Goal: Task Accomplishment & Management: Use online tool/utility

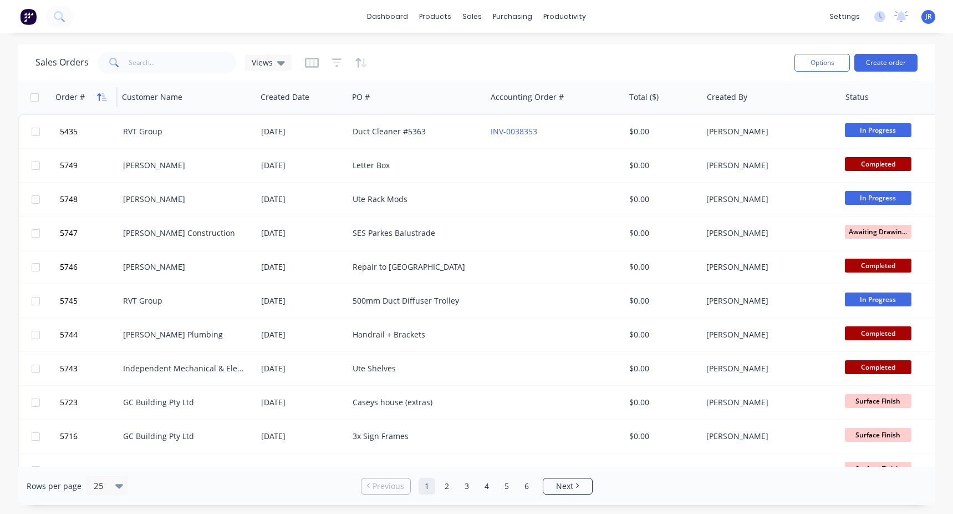
click at [99, 97] on icon "button" at bounding box center [99, 97] width 4 height 8
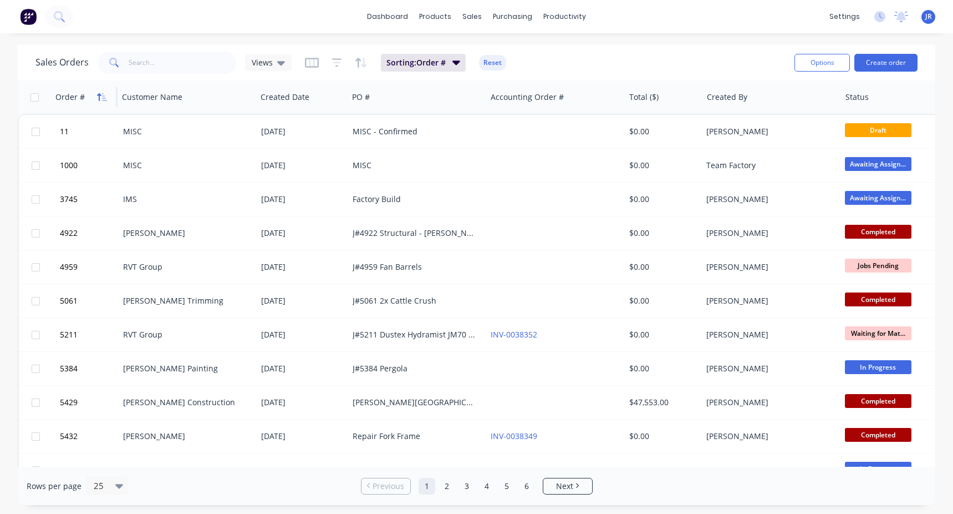
click at [101, 95] on icon "button" at bounding box center [102, 97] width 10 height 9
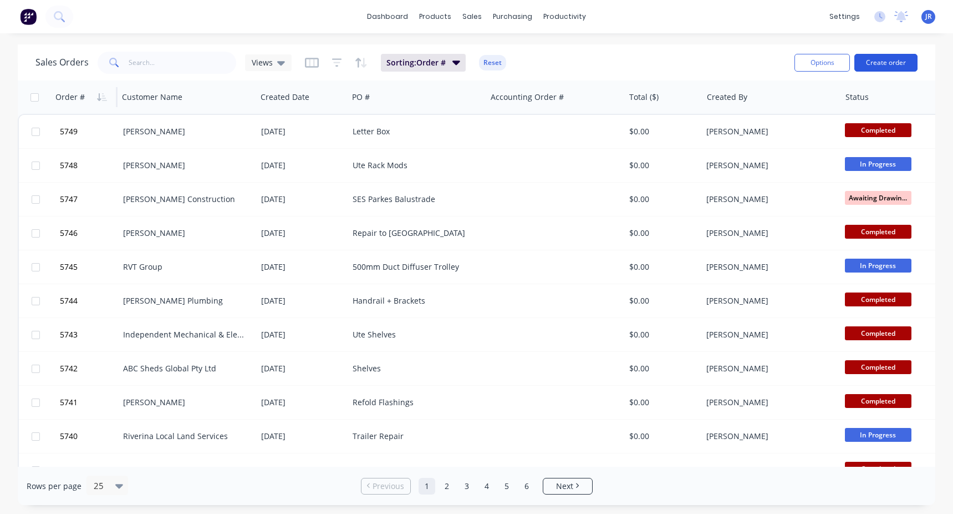
click at [906, 60] on button "Create order" at bounding box center [886, 63] width 63 height 18
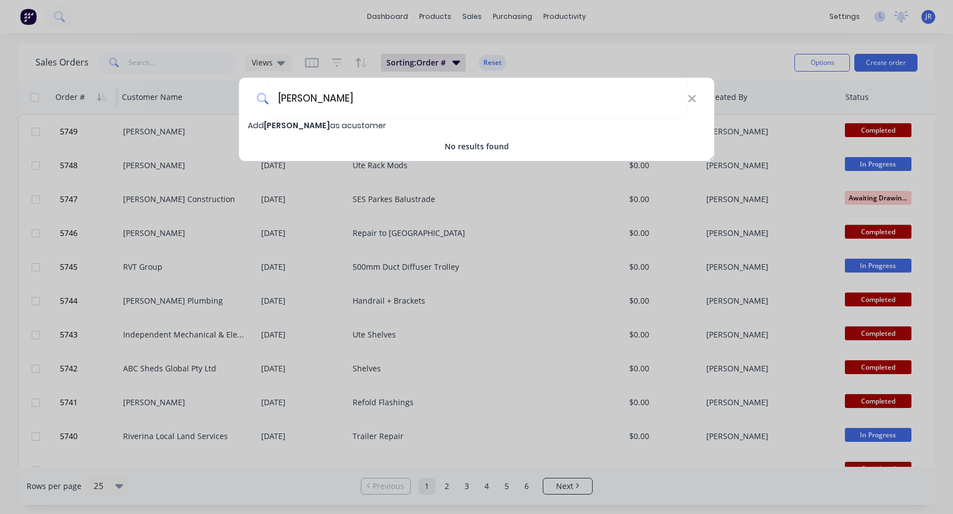
type input "[PERSON_NAME]"
click at [292, 126] on span "[PERSON_NAME]" at bounding box center [297, 125] width 66 height 11
select select "AU"
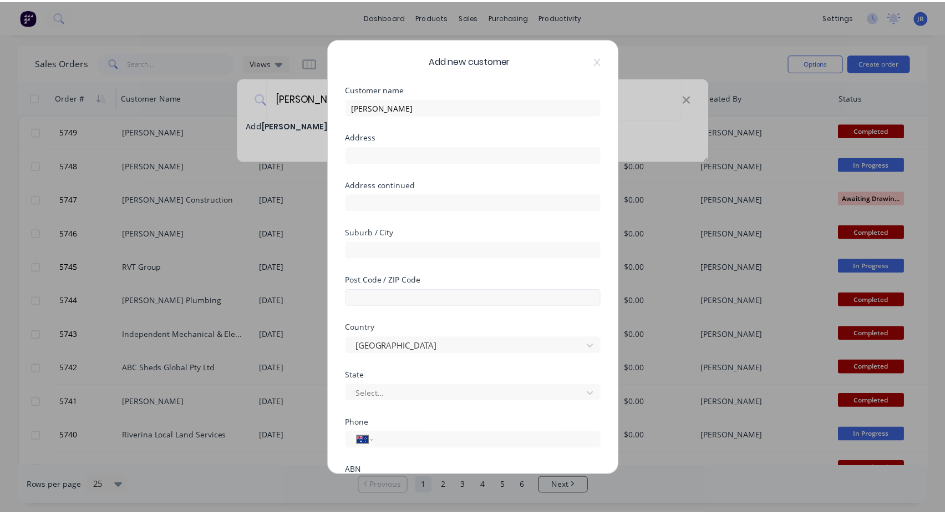
scroll to position [105, 0]
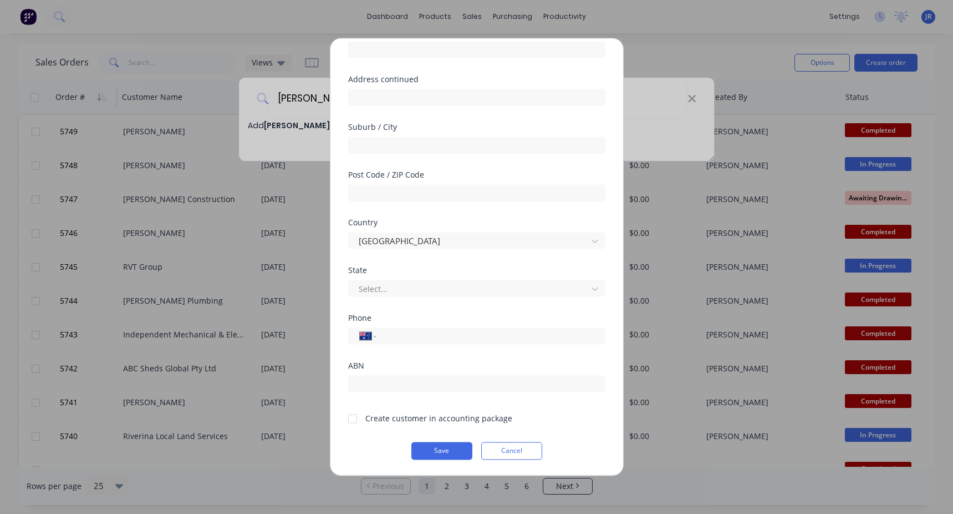
click at [369, 423] on div "Create customer in accounting package" at bounding box center [438, 418] width 147 height 12
click at [350, 417] on div at bounding box center [353, 418] width 22 height 22
click at [437, 452] on button "Save" at bounding box center [442, 450] width 61 height 18
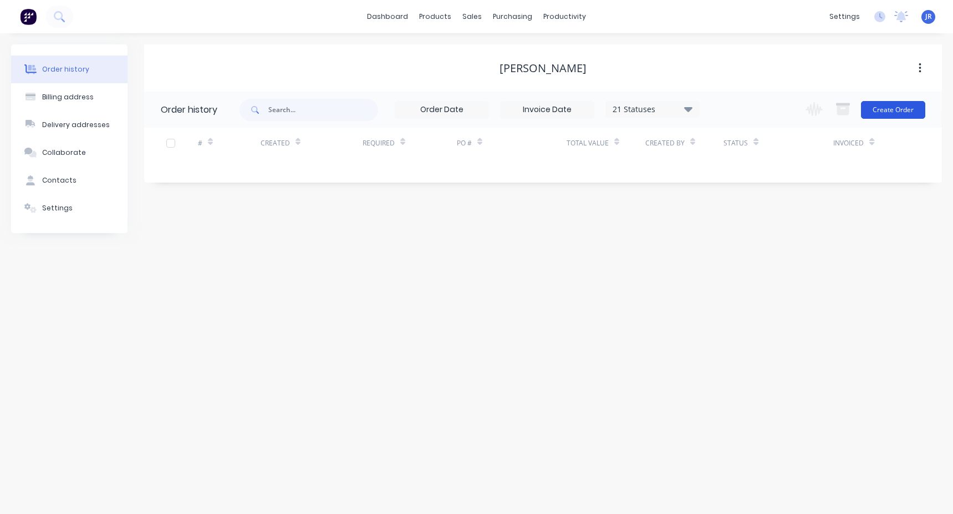
click at [887, 108] on button "Create Order" at bounding box center [893, 110] width 64 height 18
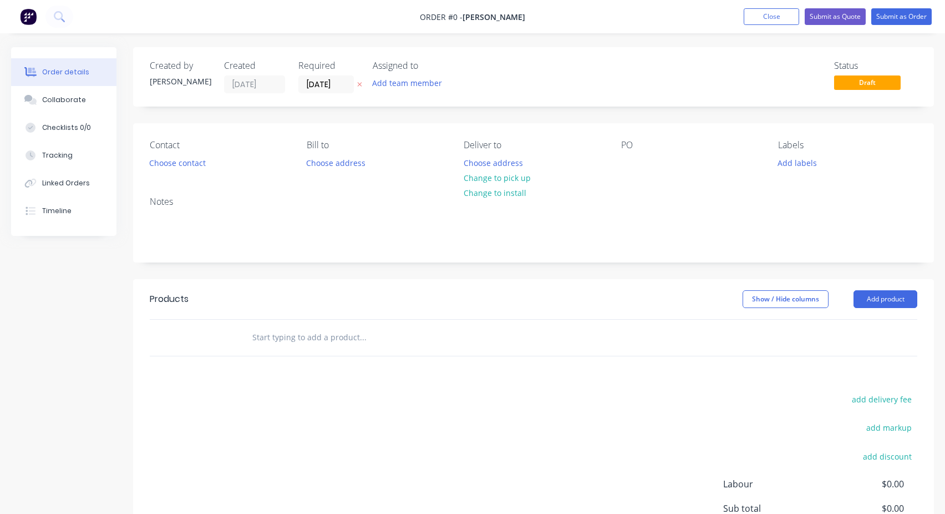
click at [281, 338] on input "text" at bounding box center [363, 337] width 222 height 22
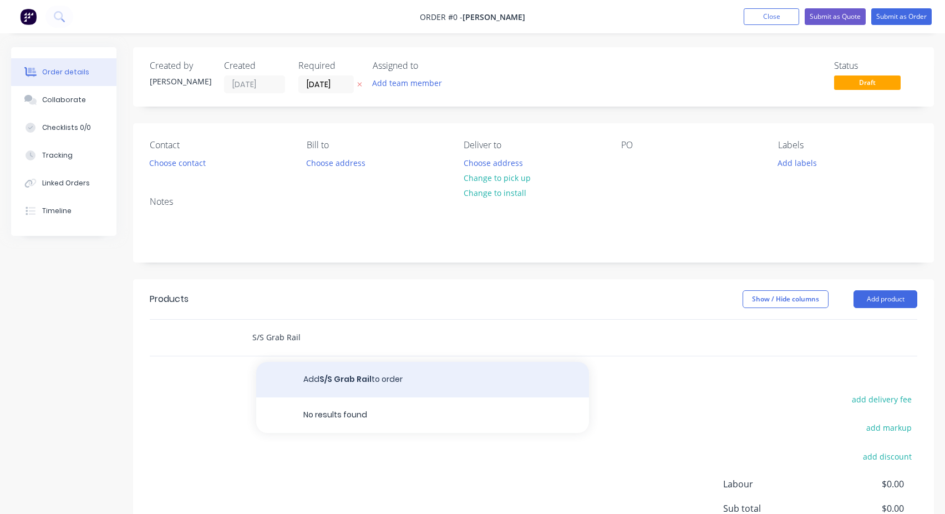
type input "S/S Grab Rail"
click at [363, 382] on button "Add S/S Grab Rail to order" at bounding box center [422, 379] width 333 height 35
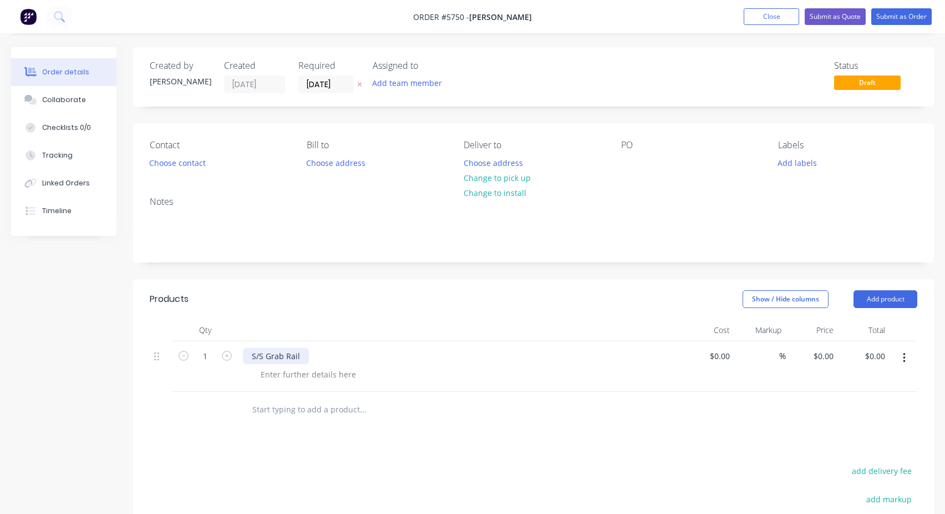
click at [280, 351] on div "S/S Grab Rail" at bounding box center [276, 356] width 66 height 16
click at [618, 160] on div "Contact Choose contact [PERSON_NAME] to Choose address Deliver to Choose addres…" at bounding box center [533, 155] width 801 height 64
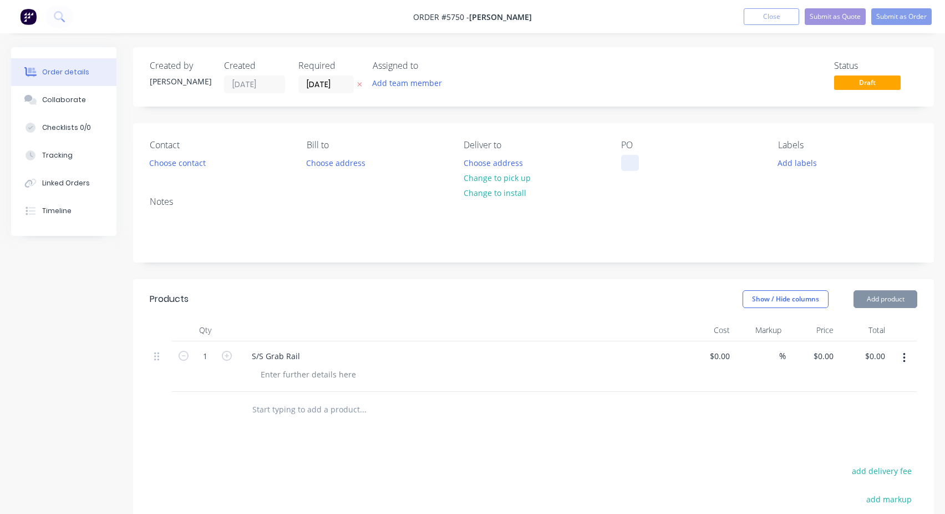
click at [627, 160] on div at bounding box center [630, 163] width 18 height 16
paste div
click at [886, 18] on button "Submit as Order" at bounding box center [901, 16] width 60 height 17
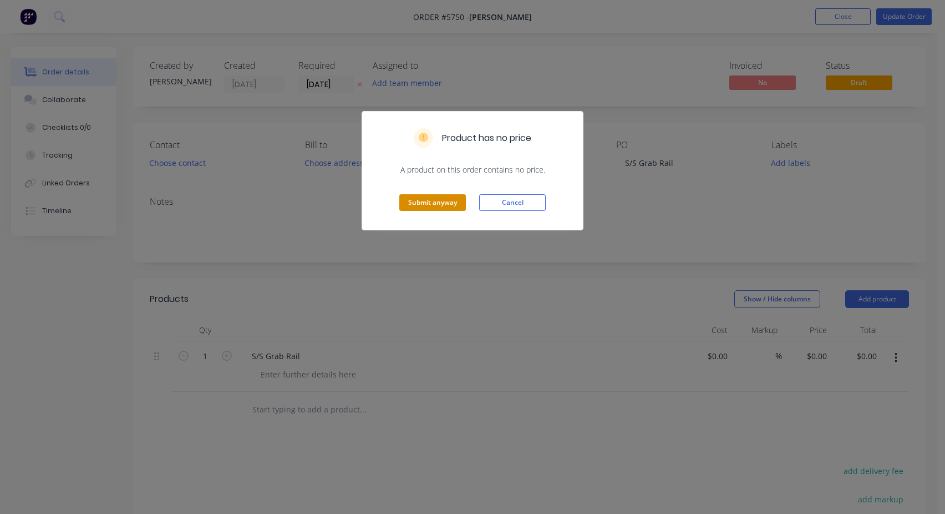
click at [438, 210] on button "Submit anyway" at bounding box center [432, 202] width 67 height 17
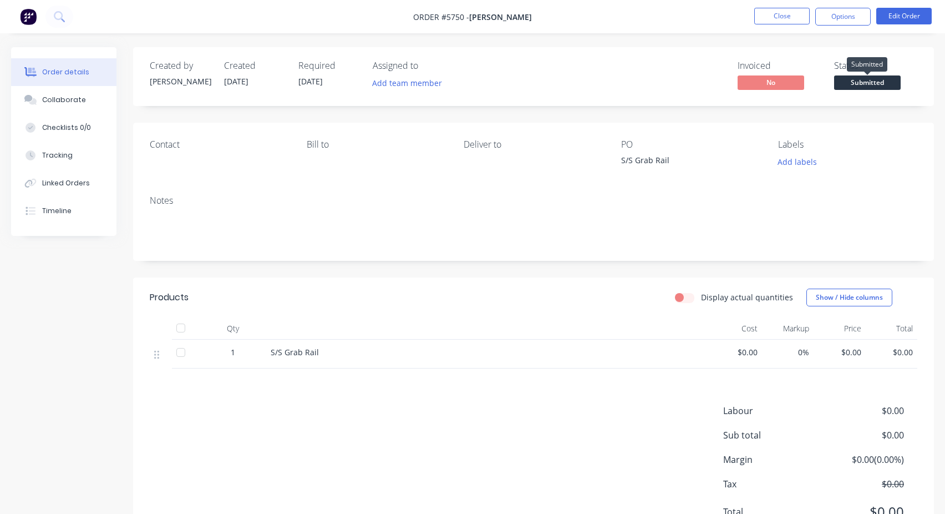
click at [867, 80] on span "Submitted" at bounding box center [867, 82] width 67 height 14
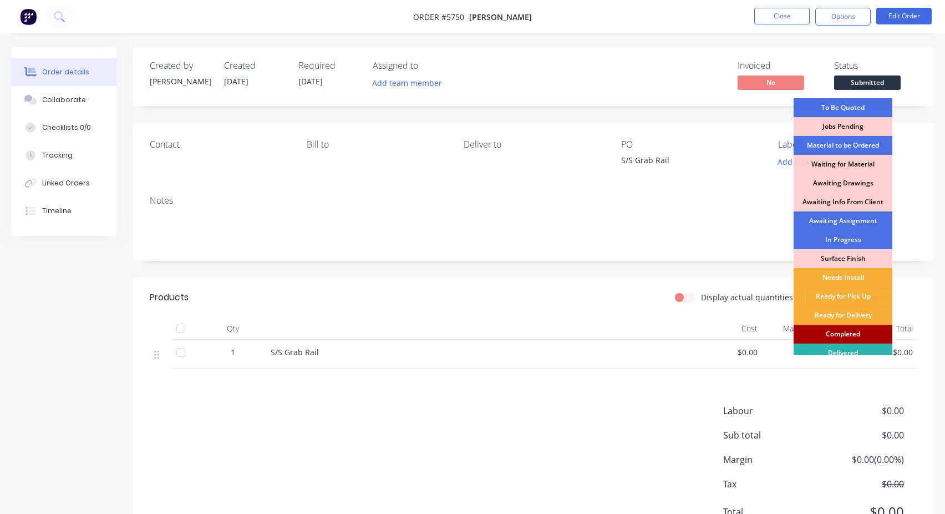
click at [829, 337] on div "Completed" at bounding box center [843, 333] width 99 height 19
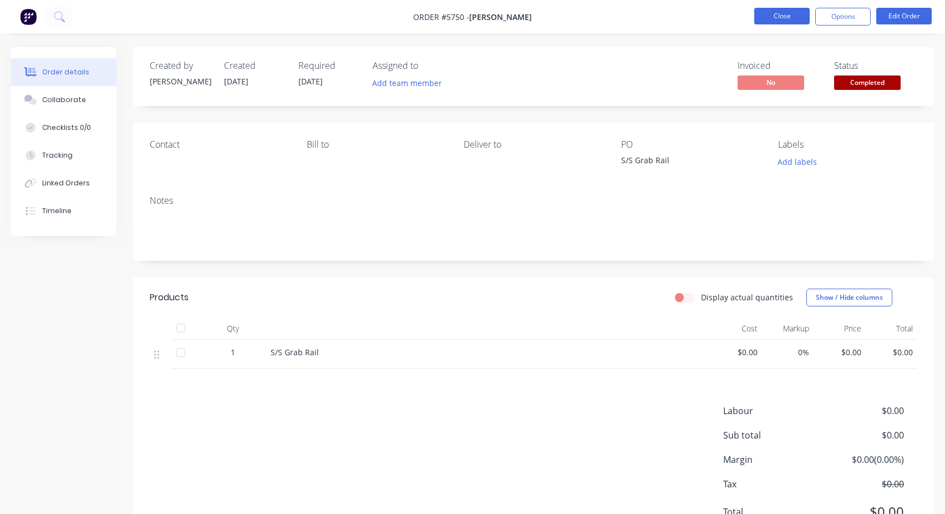
click at [780, 18] on button "Close" at bounding box center [781, 16] width 55 height 17
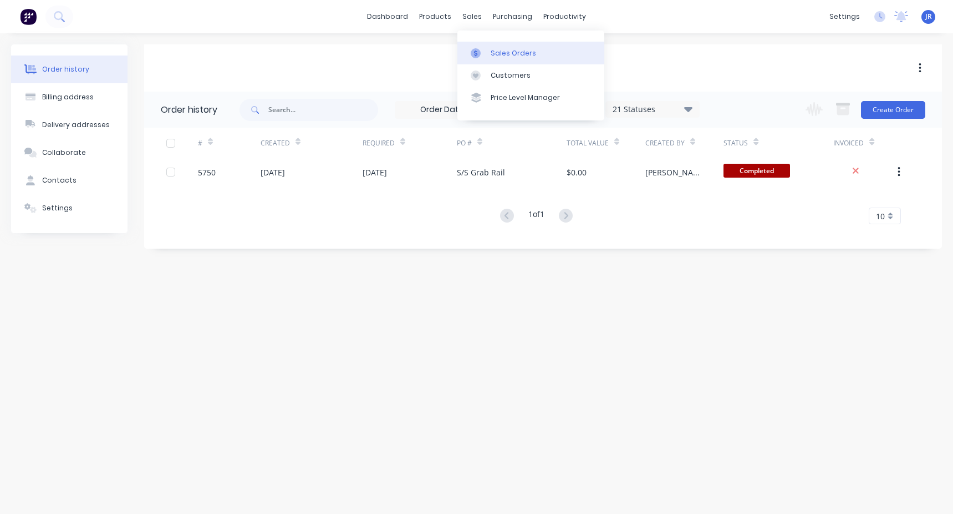
click at [504, 54] on div "Sales Orders" at bounding box center [513, 53] width 45 height 10
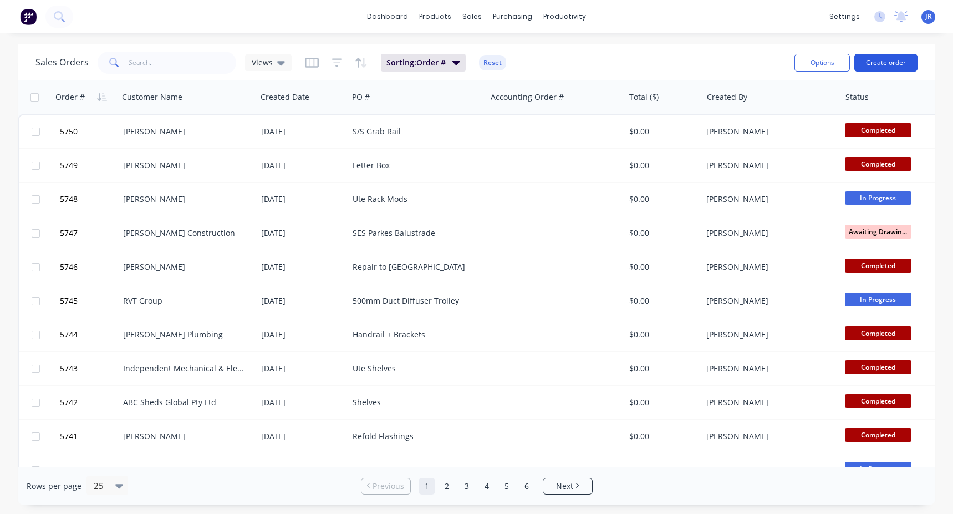
click at [882, 62] on button "Create order" at bounding box center [886, 63] width 63 height 18
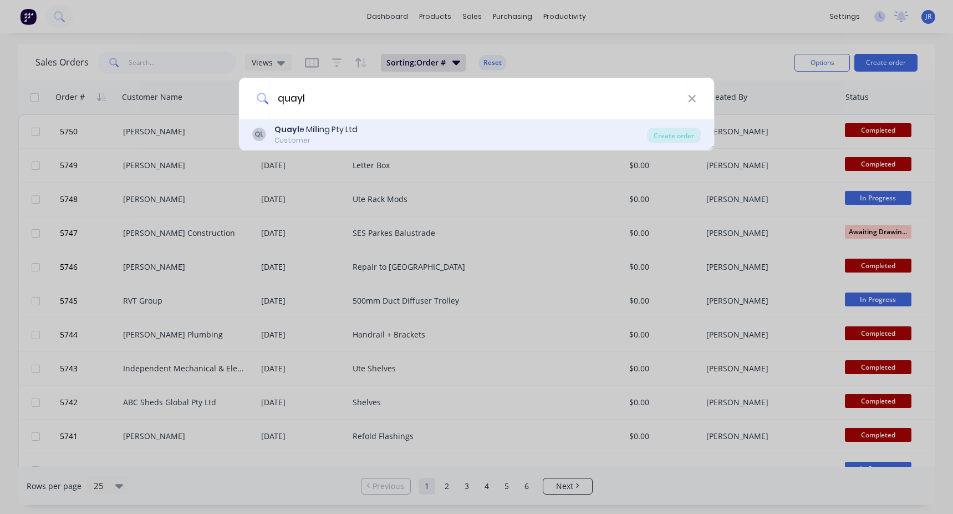
type input "quayl"
click at [343, 136] on div "Customer" at bounding box center [316, 140] width 83 height 10
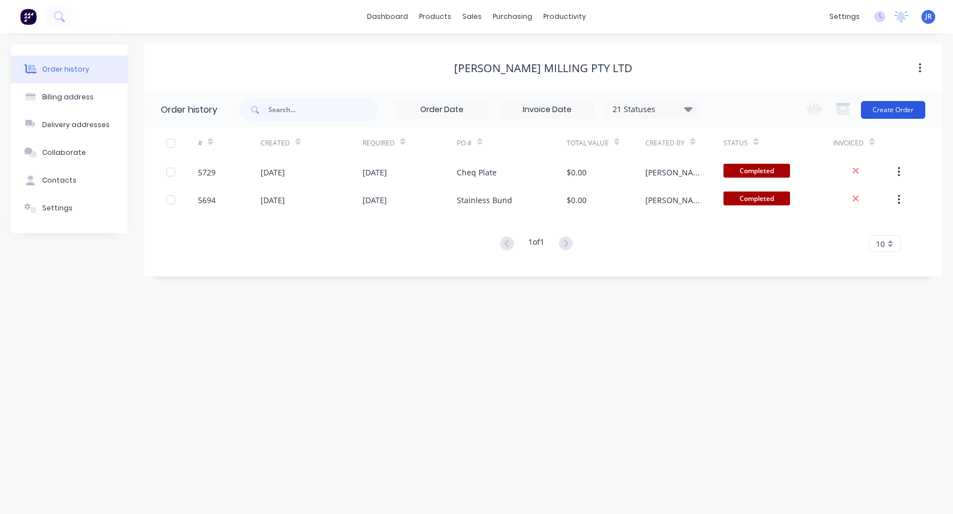
click at [890, 110] on button "Create Order" at bounding box center [893, 110] width 64 height 18
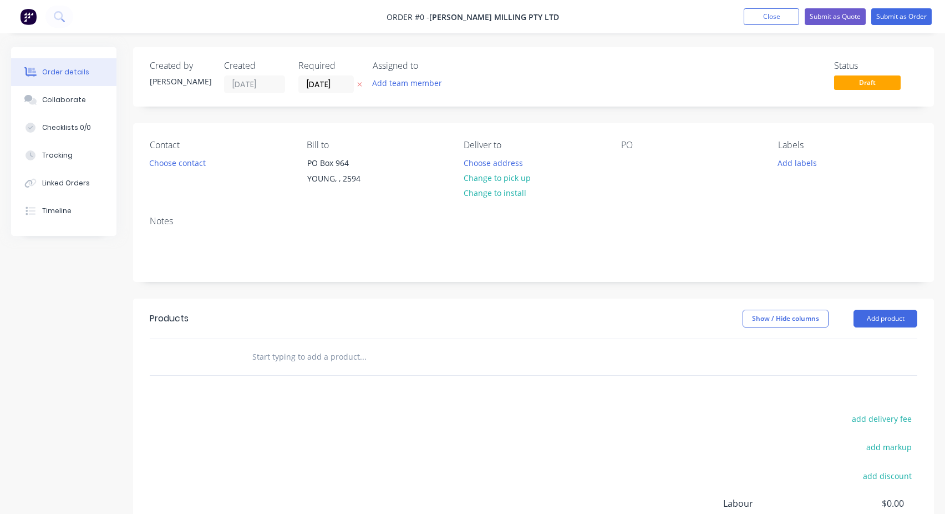
click at [307, 357] on input "text" at bounding box center [363, 357] width 222 height 22
type input "5mm S/S plate with fold"
click at [335, 407] on button "Add 5mm S/S plate with fold to order" at bounding box center [422, 398] width 333 height 35
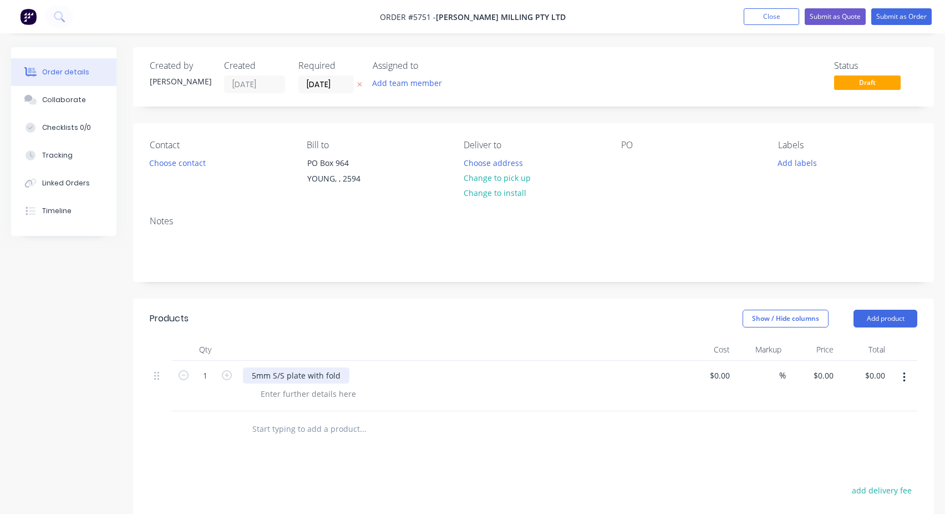
click at [285, 368] on div "5mm S/S plate with fold" at bounding box center [296, 375] width 106 height 16
click at [282, 373] on div "5mm S/S plate with fold" at bounding box center [296, 375] width 106 height 16
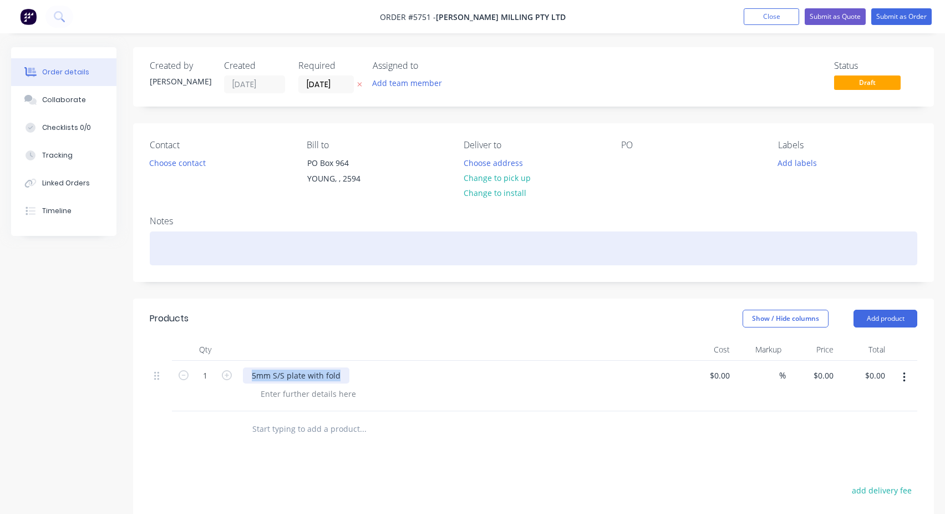
copy div "5mm S/S plate with fold"
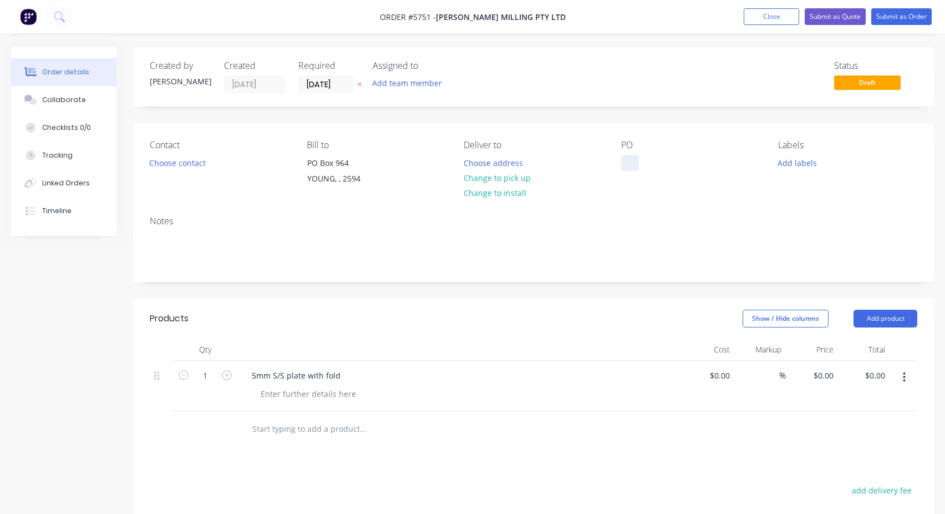
click at [628, 166] on div at bounding box center [630, 163] width 18 height 16
paste div
click at [900, 22] on button "Submit as Order" at bounding box center [901, 16] width 60 height 17
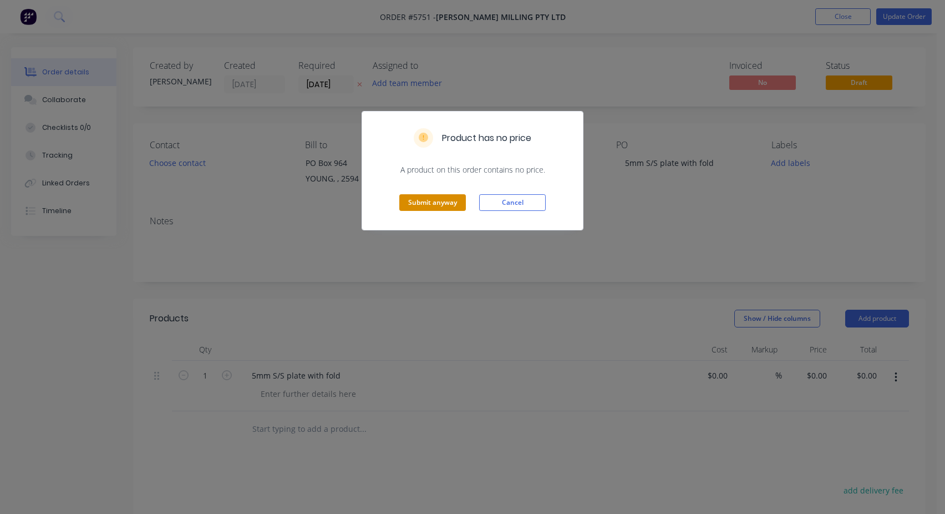
click at [405, 207] on button "Submit anyway" at bounding box center [432, 202] width 67 height 17
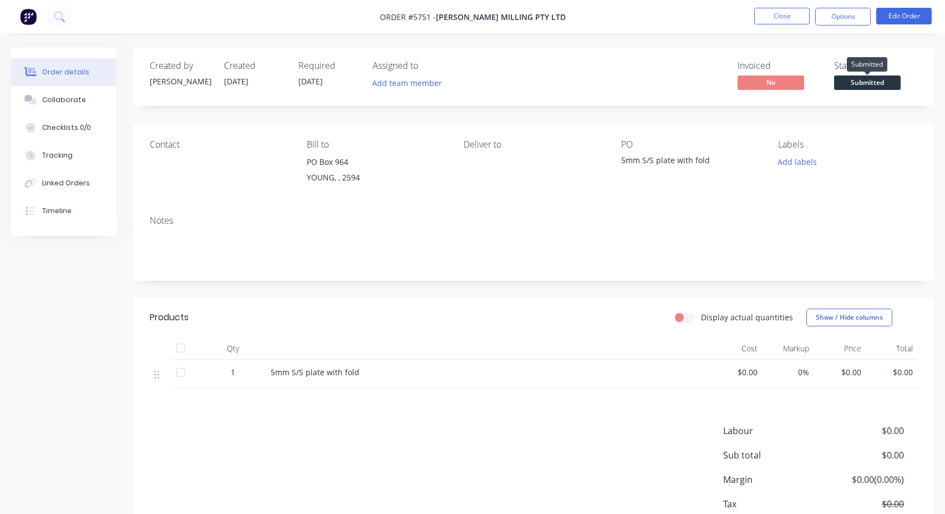
click at [863, 85] on span "Submitted" at bounding box center [867, 82] width 67 height 14
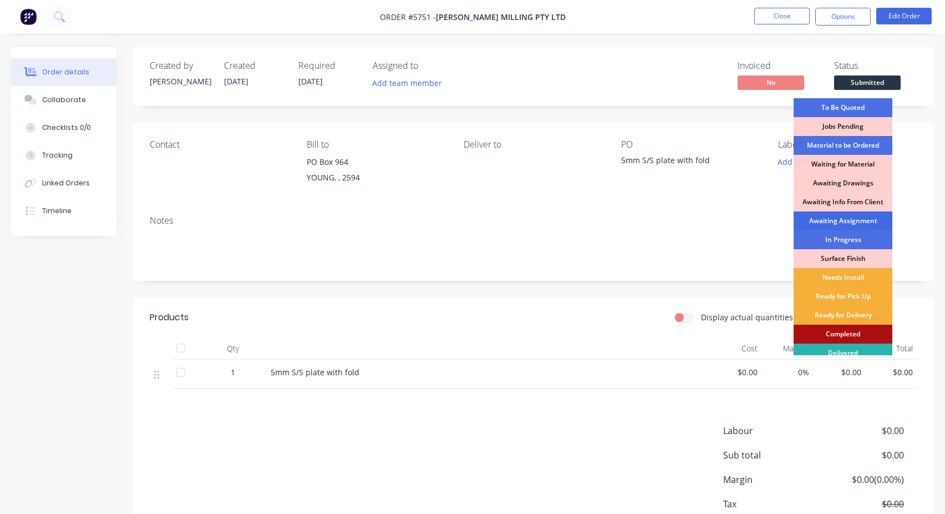
click at [842, 225] on div "Awaiting Assignment" at bounding box center [843, 220] width 99 height 19
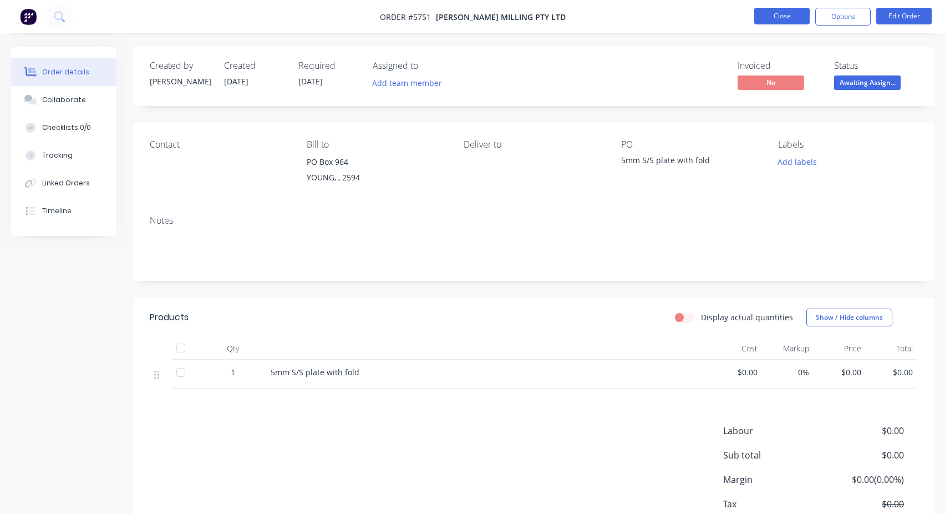
click at [771, 15] on button "Close" at bounding box center [781, 16] width 55 height 17
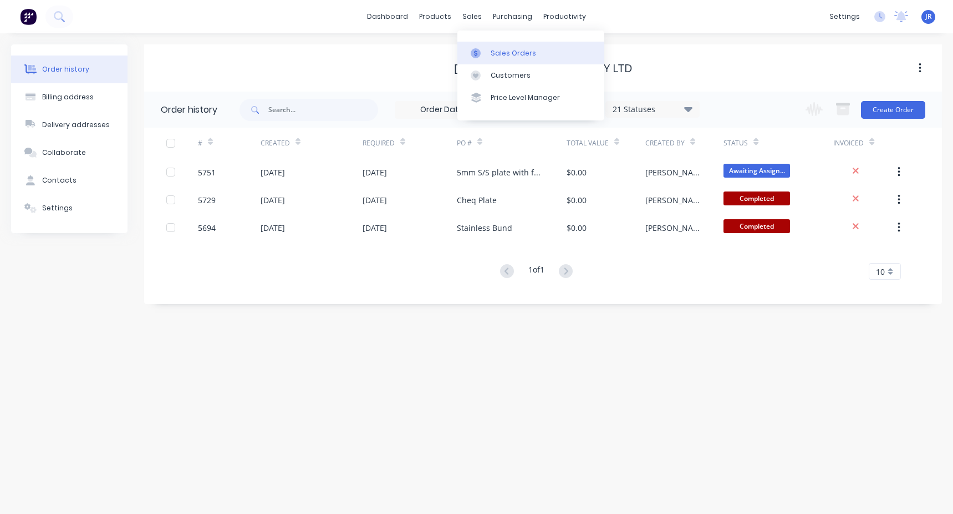
click at [500, 53] on div "Sales Orders" at bounding box center [513, 53] width 45 height 10
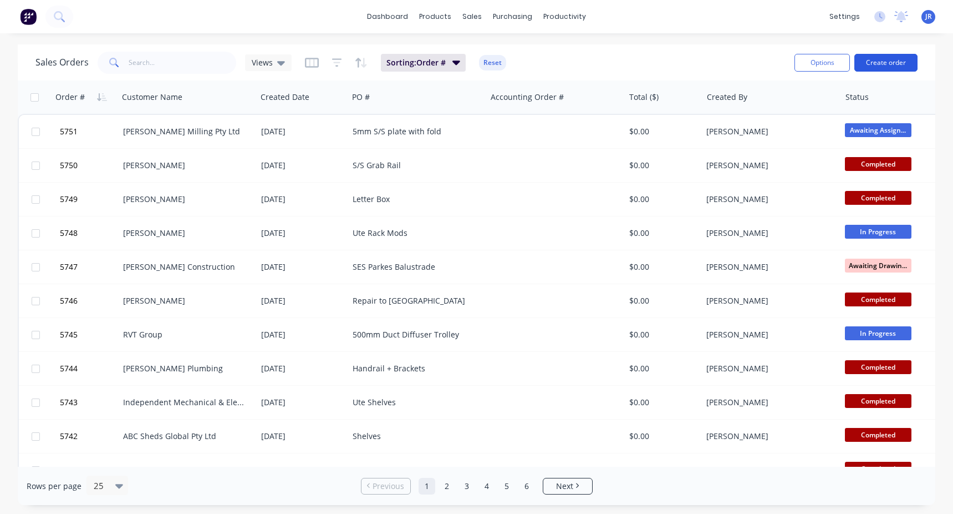
click at [897, 66] on button "Create order" at bounding box center [886, 63] width 63 height 18
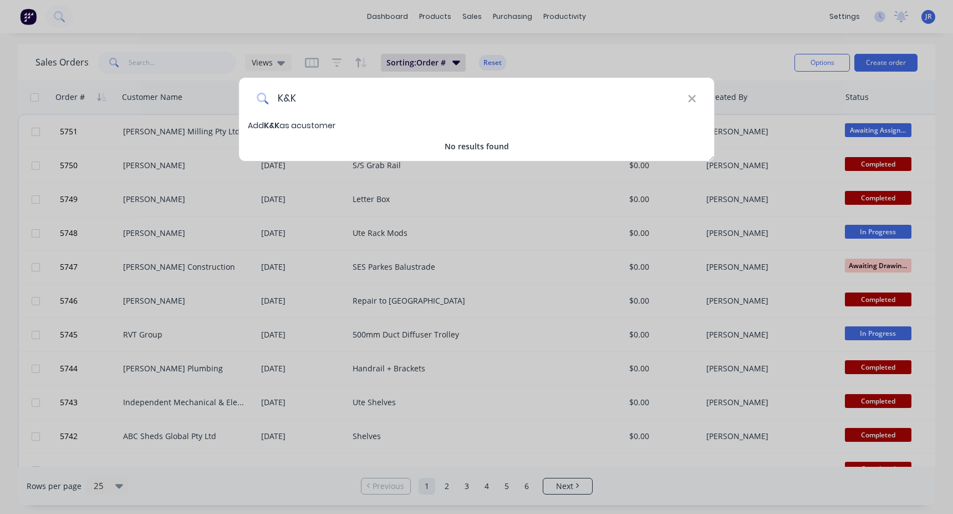
drag, startPoint x: 304, startPoint y: 95, endPoint x: 285, endPoint y: 100, distance: 19.9
click at [285, 100] on input "K&K" at bounding box center [477, 99] width 419 height 42
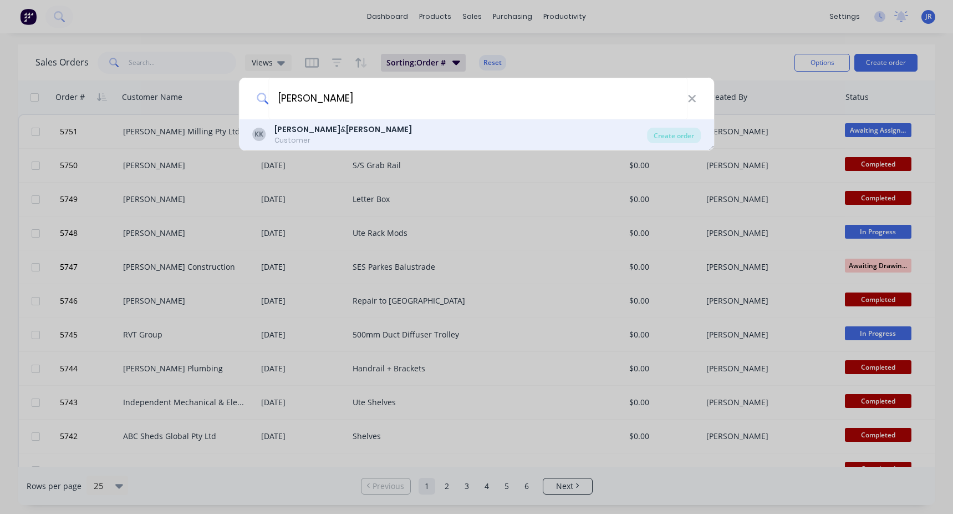
type input "[PERSON_NAME]"
click at [332, 140] on div "Customer" at bounding box center [344, 140] width 138 height 10
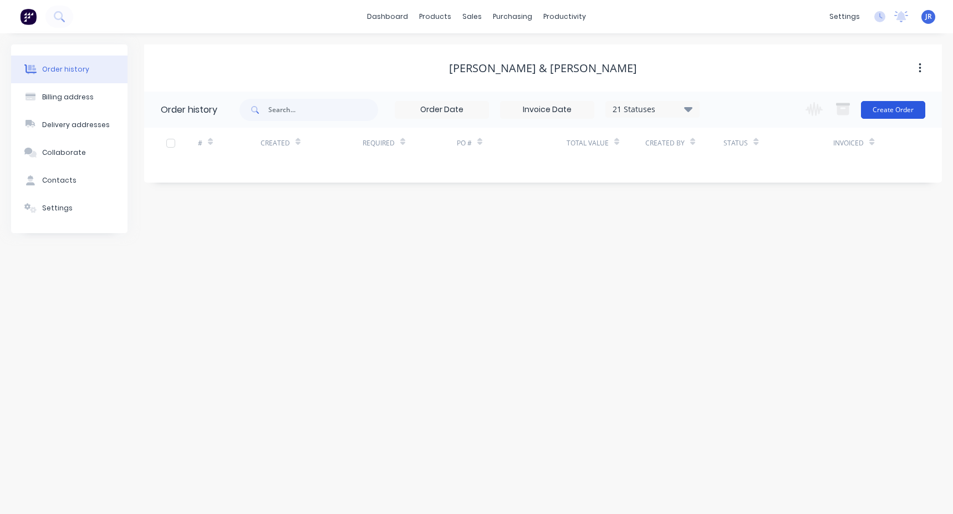
click at [881, 104] on button "Create Order" at bounding box center [893, 110] width 64 height 18
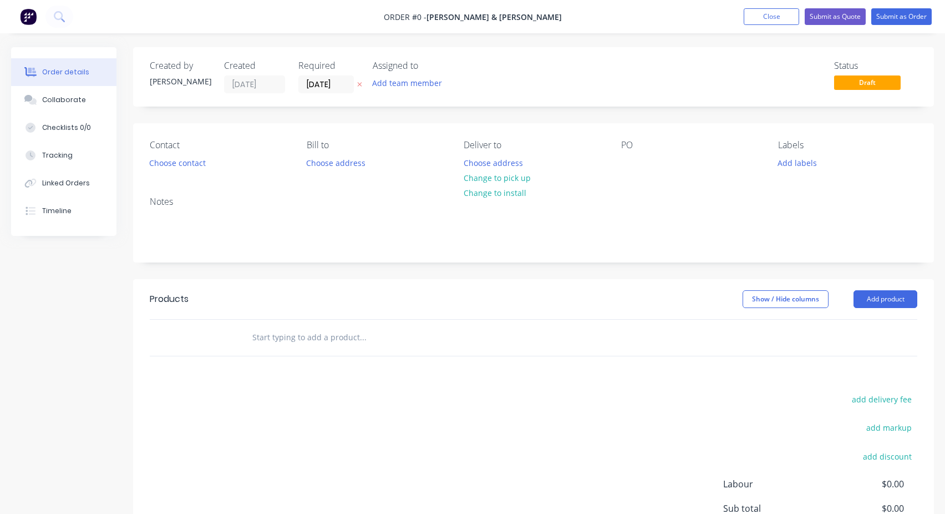
click at [281, 333] on input "text" at bounding box center [363, 337] width 222 height 22
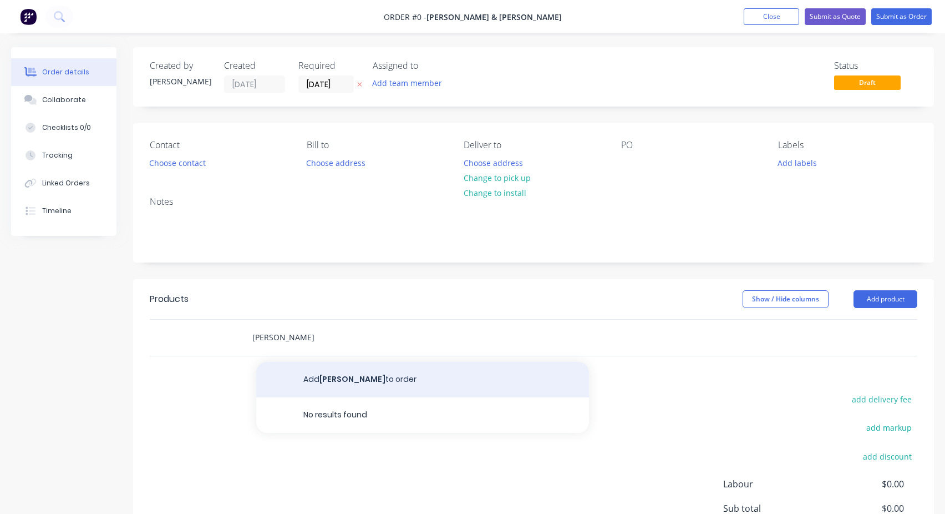
type input "[PERSON_NAME]"
click at [341, 384] on button "Add [PERSON_NAME] to order" at bounding box center [422, 379] width 333 height 35
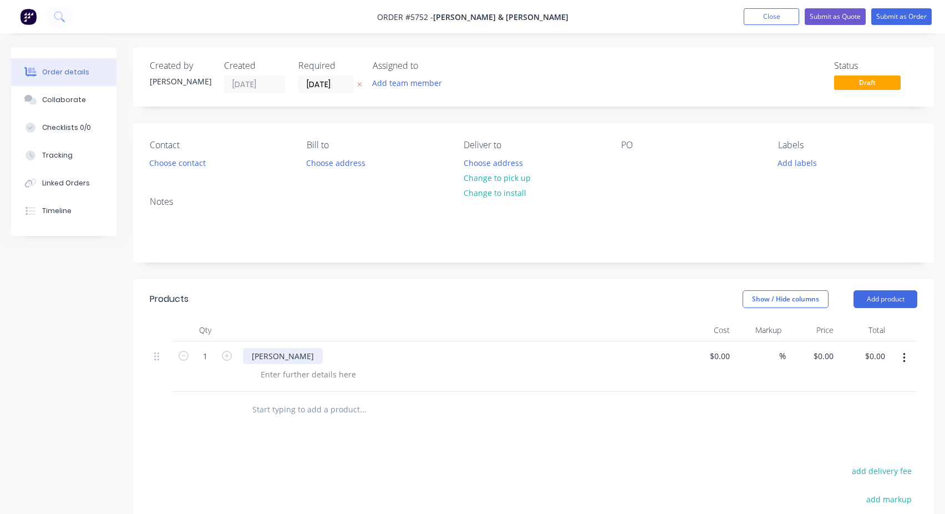
click at [280, 361] on div "[PERSON_NAME]" at bounding box center [283, 356] width 80 height 16
copy div "[PERSON_NAME]"
click at [627, 167] on div at bounding box center [630, 163] width 18 height 16
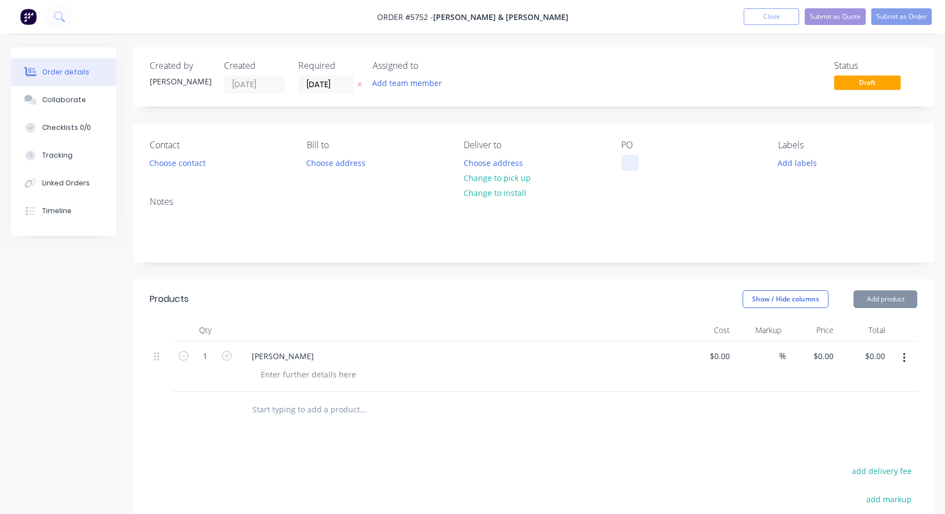
paste div
click at [900, 17] on button "Submit as Order" at bounding box center [901, 16] width 60 height 17
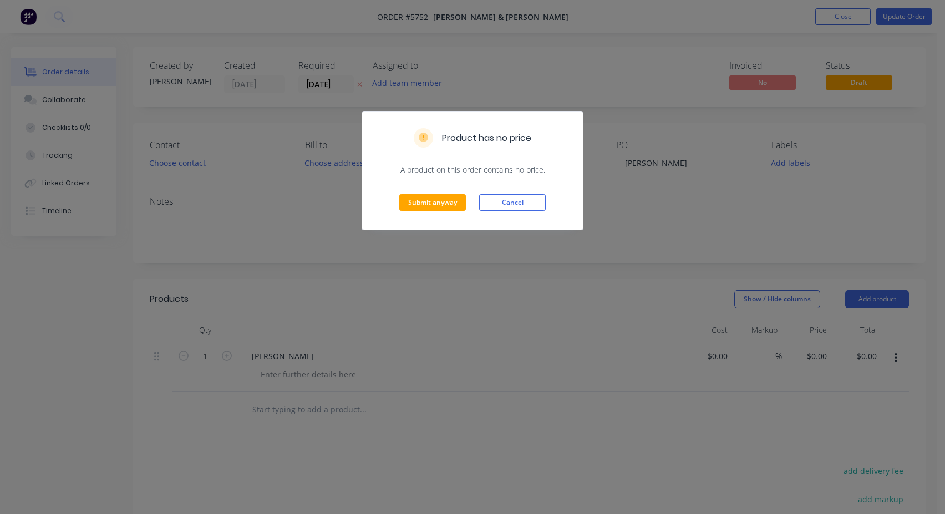
click at [398, 205] on div "Submit anyway Cancel" at bounding box center [472, 202] width 221 height 54
click at [405, 203] on button "Submit anyway" at bounding box center [432, 202] width 67 height 17
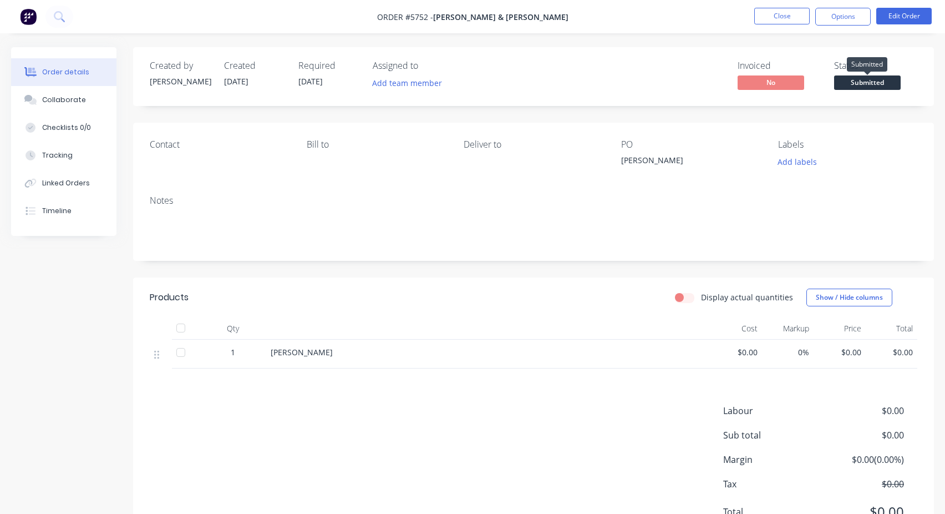
click at [864, 82] on span "Submitted" at bounding box center [867, 82] width 67 height 14
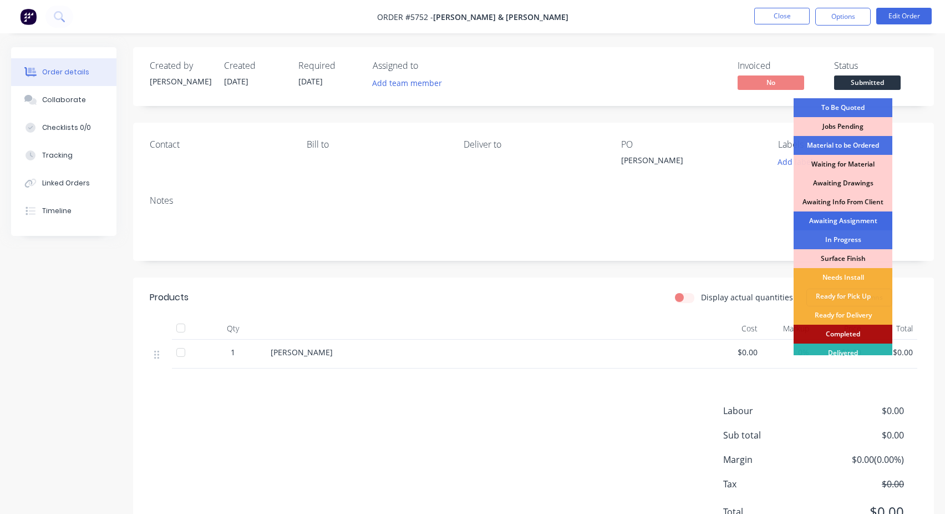
click at [836, 217] on div "Awaiting Assignment" at bounding box center [843, 220] width 99 height 19
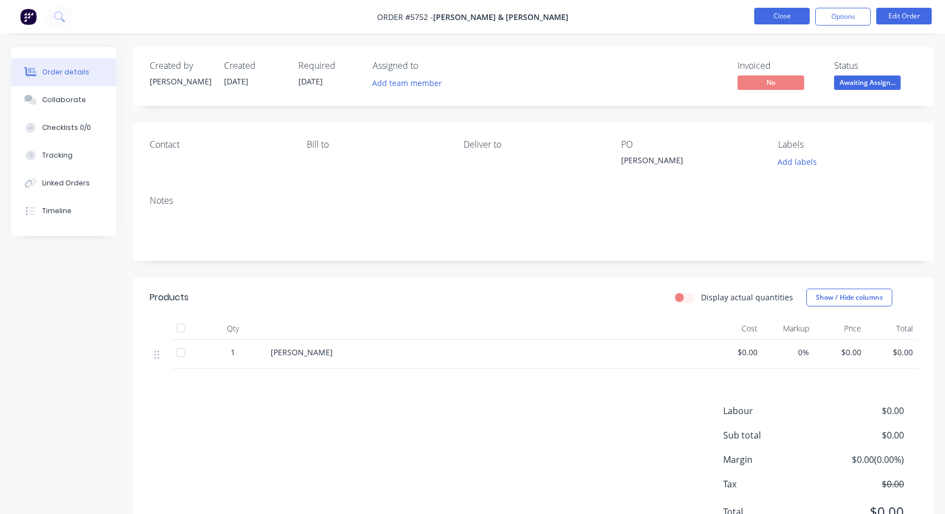
click at [795, 20] on button "Close" at bounding box center [781, 16] width 55 height 17
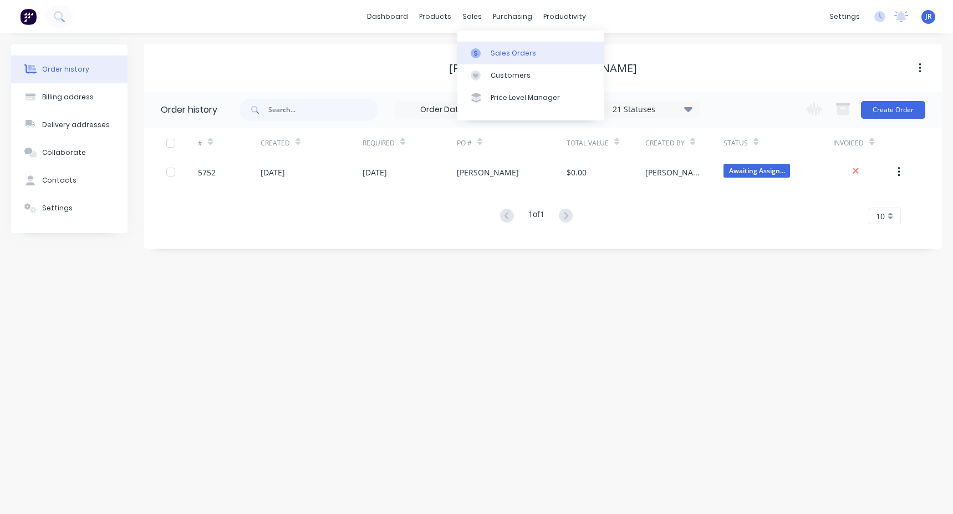
click at [483, 47] on link "Sales Orders" at bounding box center [531, 53] width 147 height 22
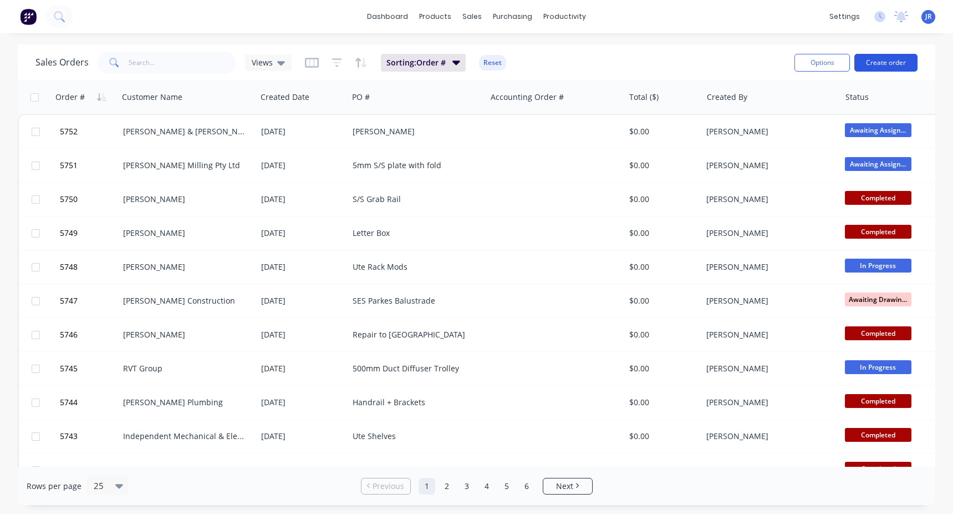
click at [898, 66] on button "Create order" at bounding box center [886, 63] width 63 height 18
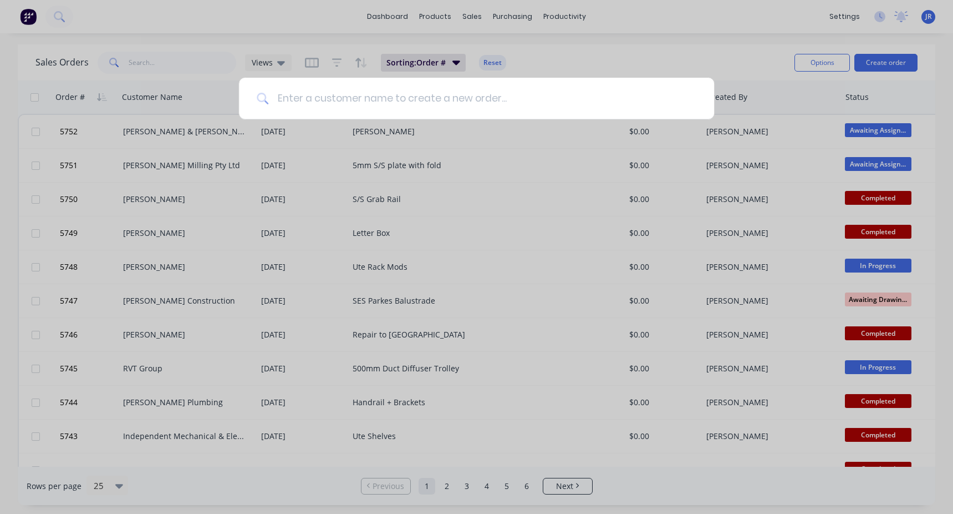
click at [364, 94] on input at bounding box center [482, 99] width 428 height 42
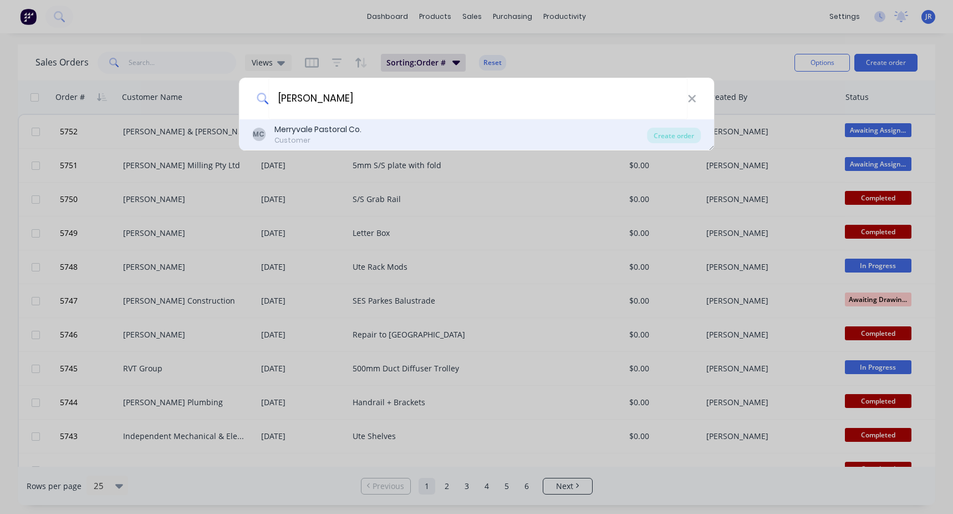
type input "[PERSON_NAME]"
click at [341, 143] on div "Customer" at bounding box center [318, 140] width 87 height 10
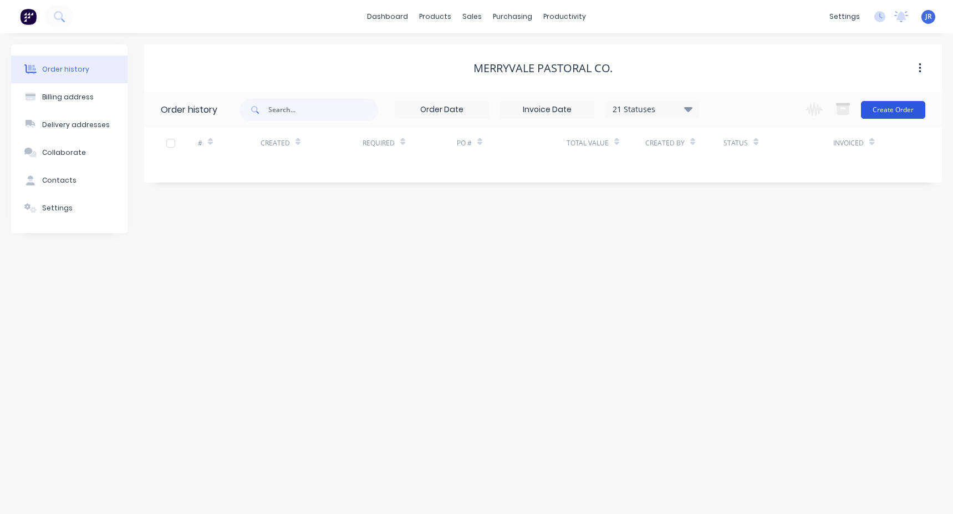
click at [907, 112] on button "Create Order" at bounding box center [893, 110] width 64 height 18
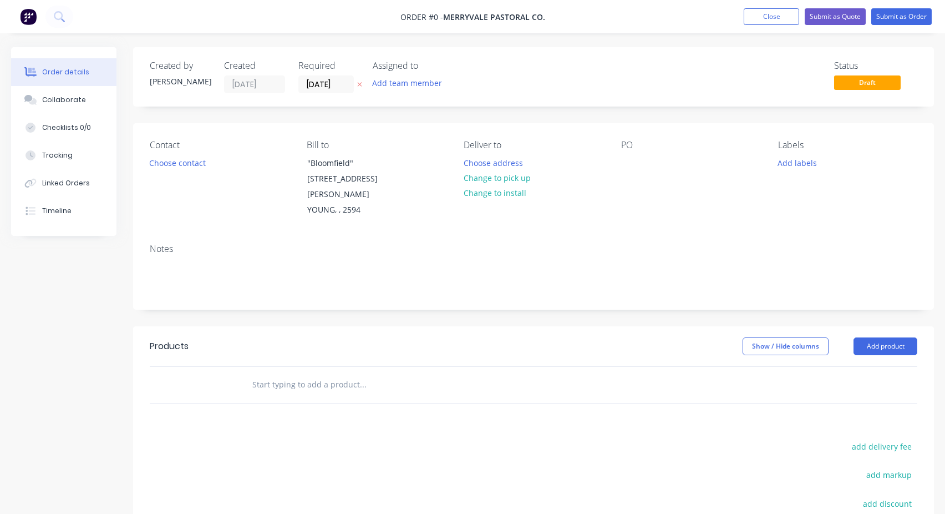
click at [287, 379] on input "text" at bounding box center [363, 384] width 222 height 22
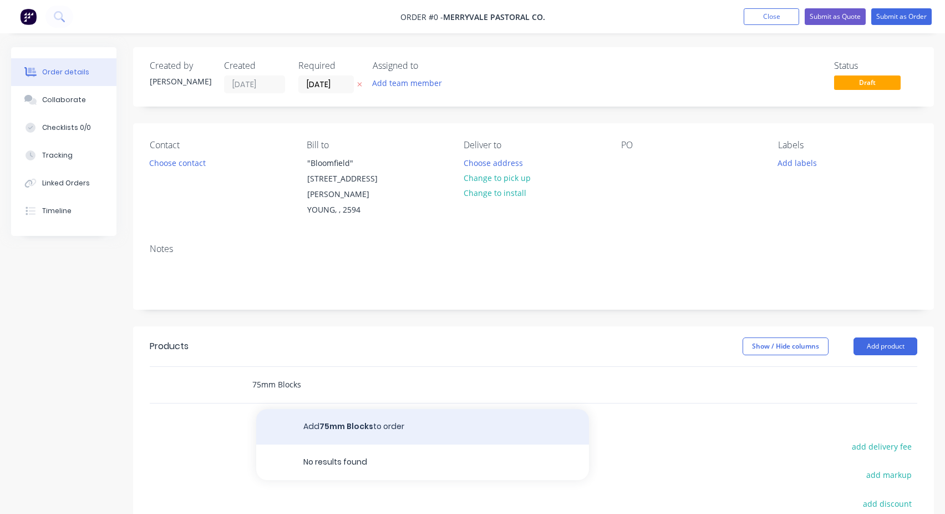
type input "75mm Blocks"
click at [309, 409] on button "Add 75mm Blocks to order" at bounding box center [422, 426] width 333 height 35
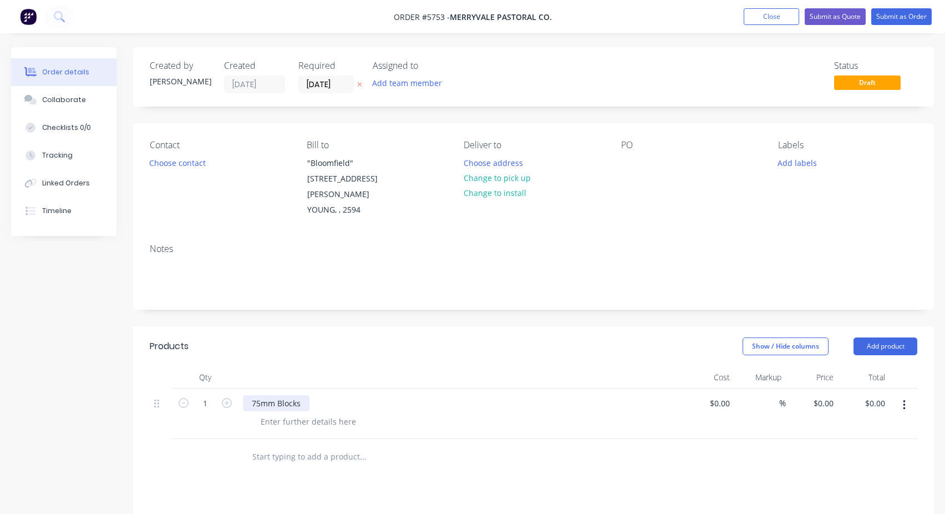
click at [279, 395] on div "75mm Blocks" at bounding box center [276, 403] width 67 height 16
copy div "75mm Blocks"
click at [623, 162] on div at bounding box center [630, 163] width 18 height 16
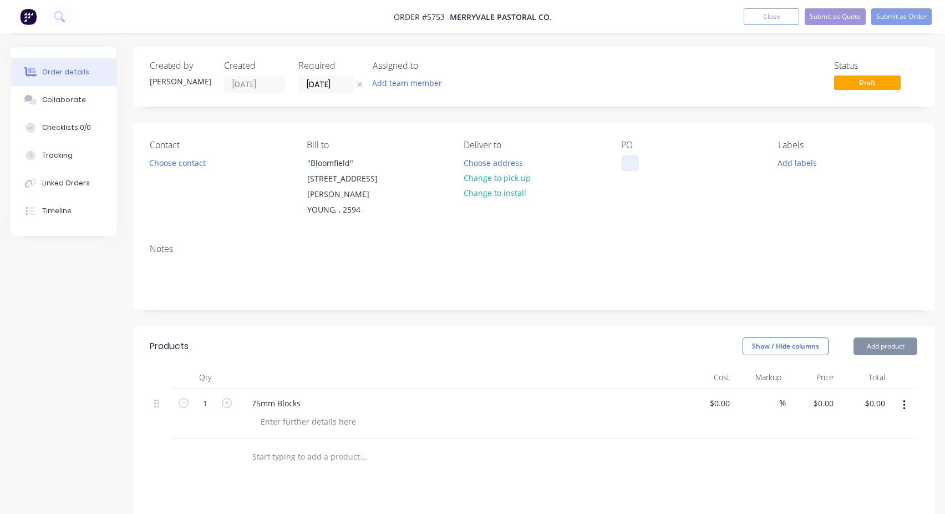
paste div
click at [754, 63] on div "Status Draft" at bounding box center [701, 76] width 434 height 33
click at [903, 17] on button "Submit as Order" at bounding box center [901, 16] width 60 height 17
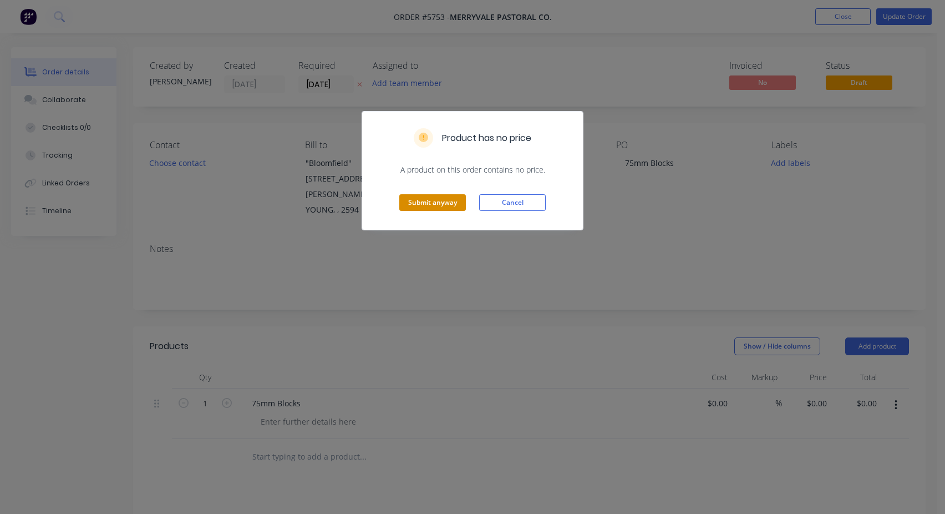
click at [435, 208] on button "Submit anyway" at bounding box center [432, 202] width 67 height 17
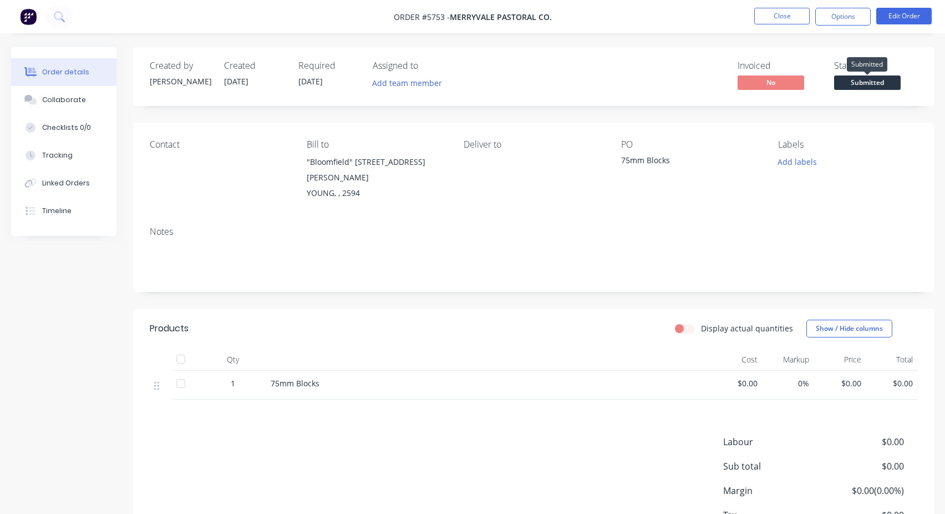
click at [882, 84] on span "Submitted" at bounding box center [867, 82] width 67 height 14
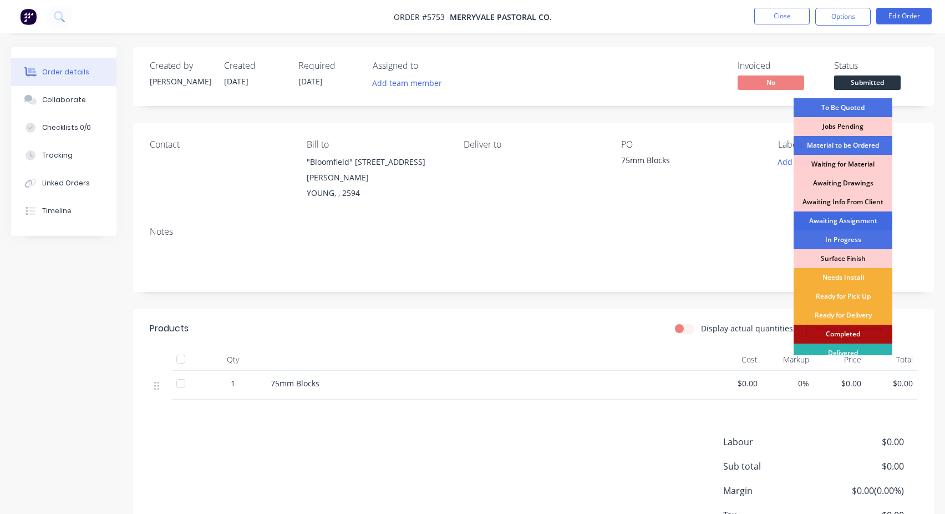
click at [855, 218] on div "Awaiting Assignment" at bounding box center [843, 220] width 99 height 19
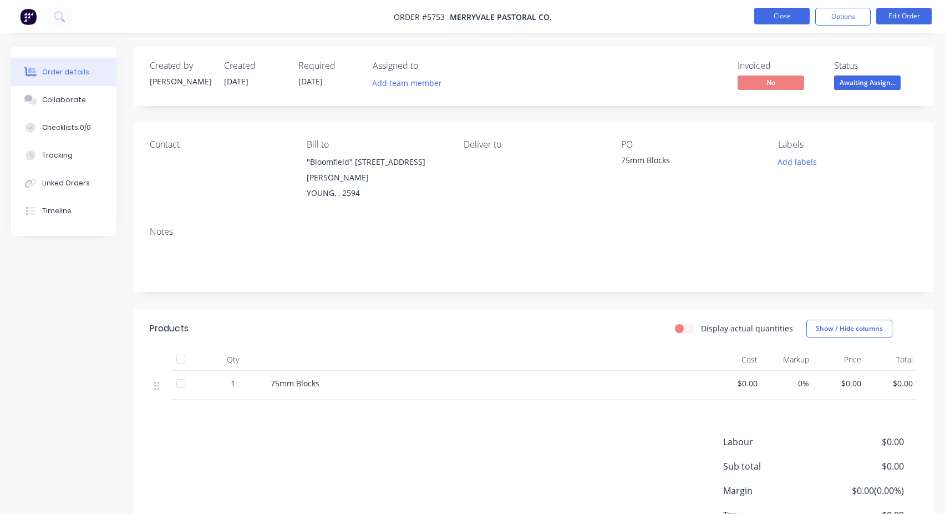
click at [775, 13] on button "Close" at bounding box center [781, 16] width 55 height 17
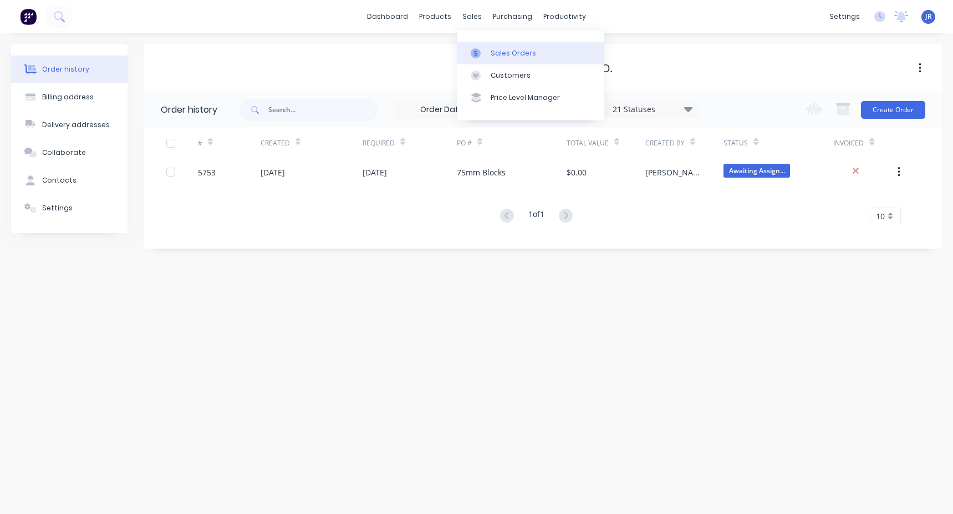
click at [480, 46] on link "Sales Orders" at bounding box center [531, 53] width 147 height 22
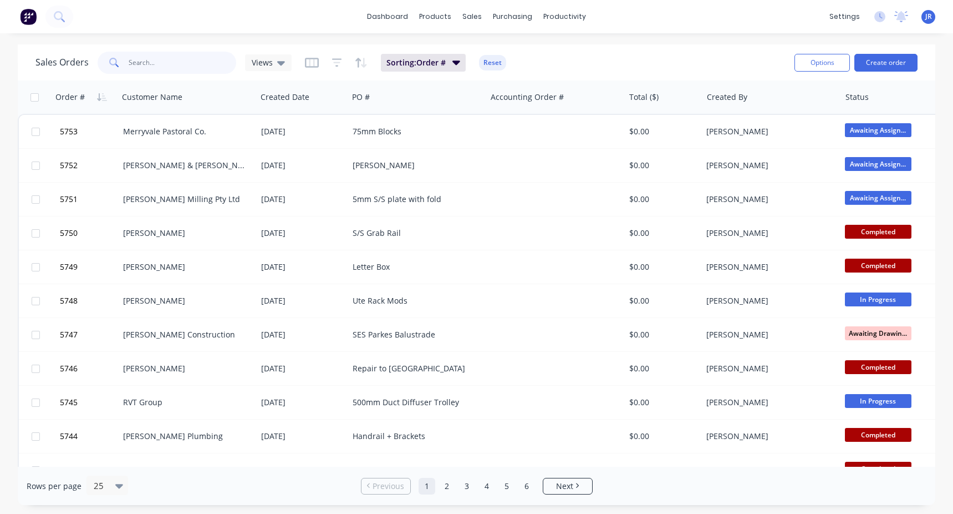
click at [177, 58] on input "text" at bounding box center [183, 63] width 108 height 22
type input "pme"
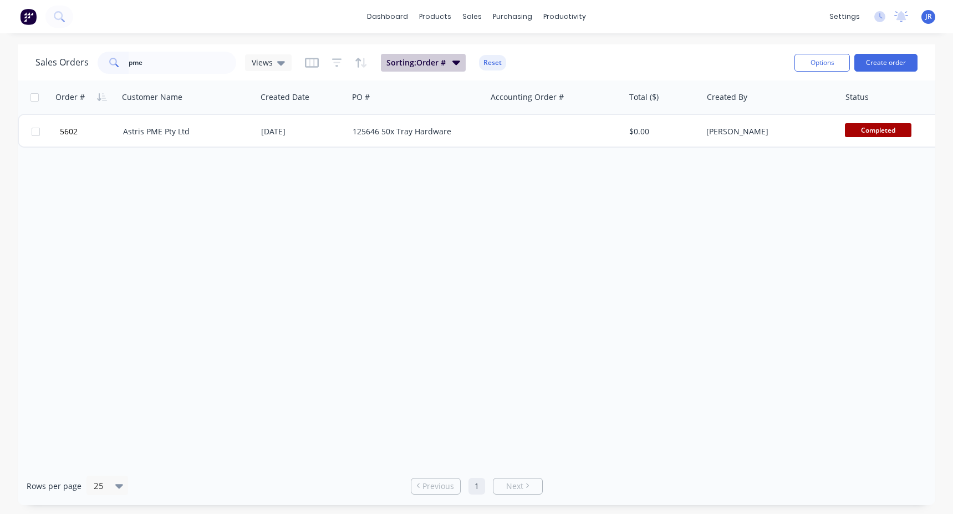
click at [457, 67] on icon "button" at bounding box center [457, 62] width 8 height 12
click at [341, 61] on div "Sorting: Order # Reset" at bounding box center [405, 63] width 201 height 18
click at [334, 63] on icon "button" at bounding box center [336, 63] width 7 height 2
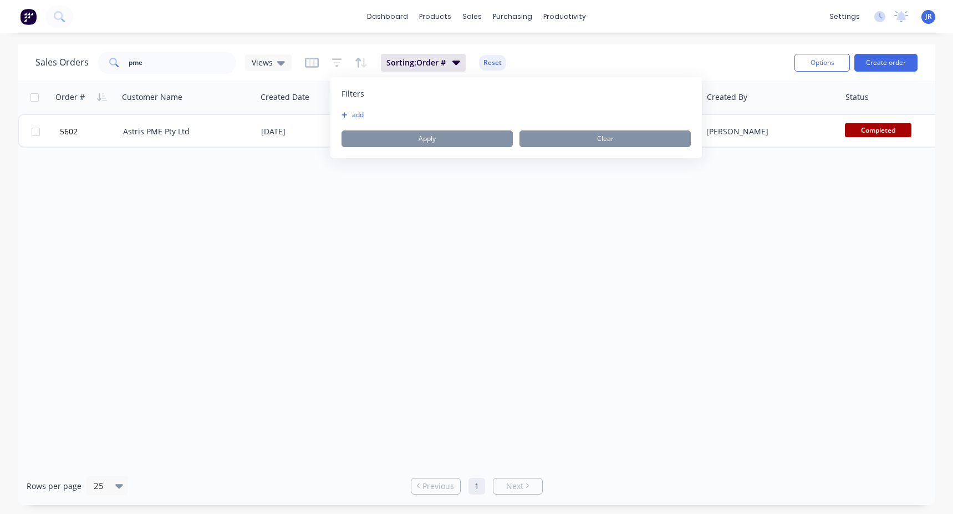
click at [368, 119] on div "add Apply Clear" at bounding box center [516, 128] width 349 height 37
click at [357, 111] on button "add" at bounding box center [356, 114] width 28 height 9
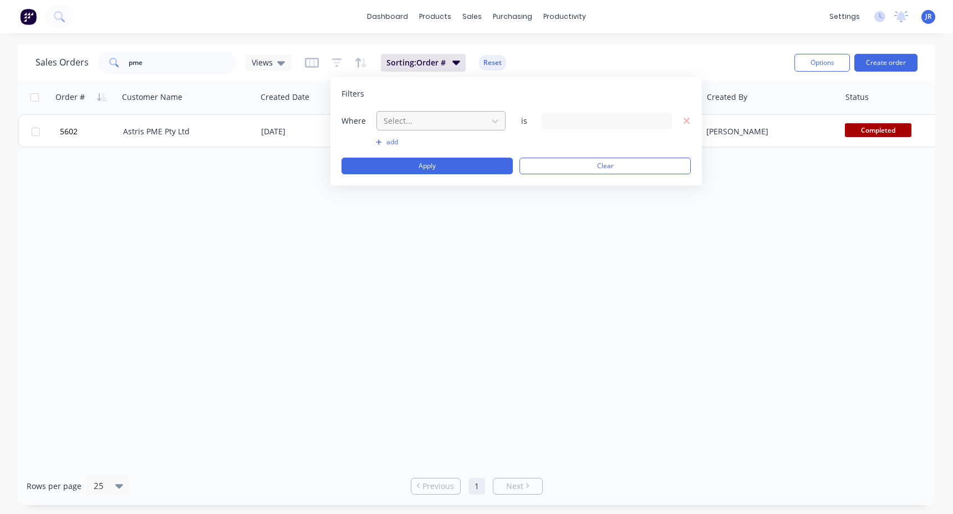
click at [433, 120] on div at bounding box center [432, 121] width 99 height 14
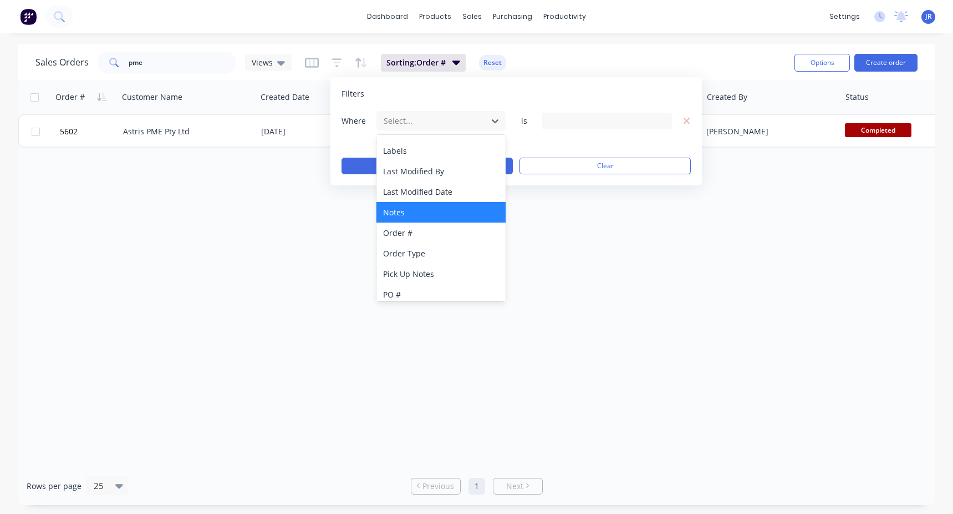
scroll to position [269, 0]
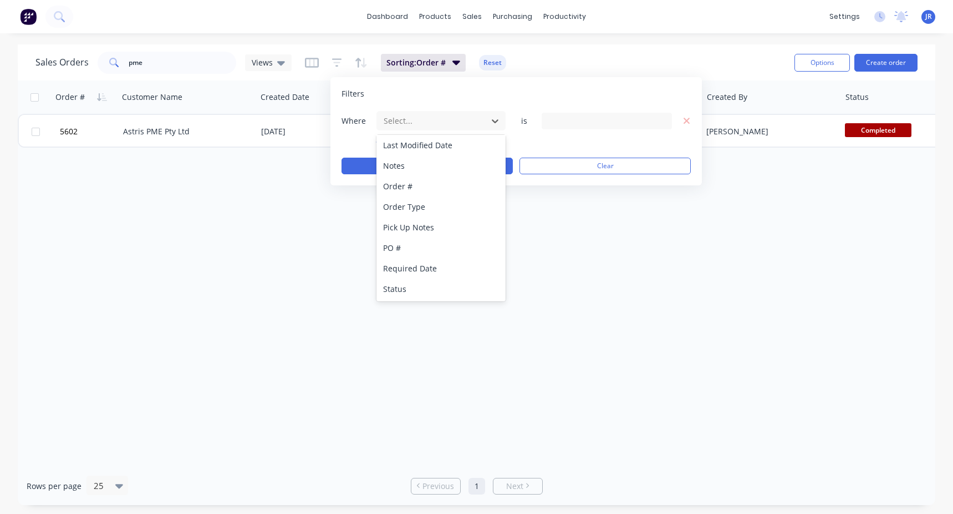
click at [418, 289] on div "Status" at bounding box center [441, 288] width 129 height 21
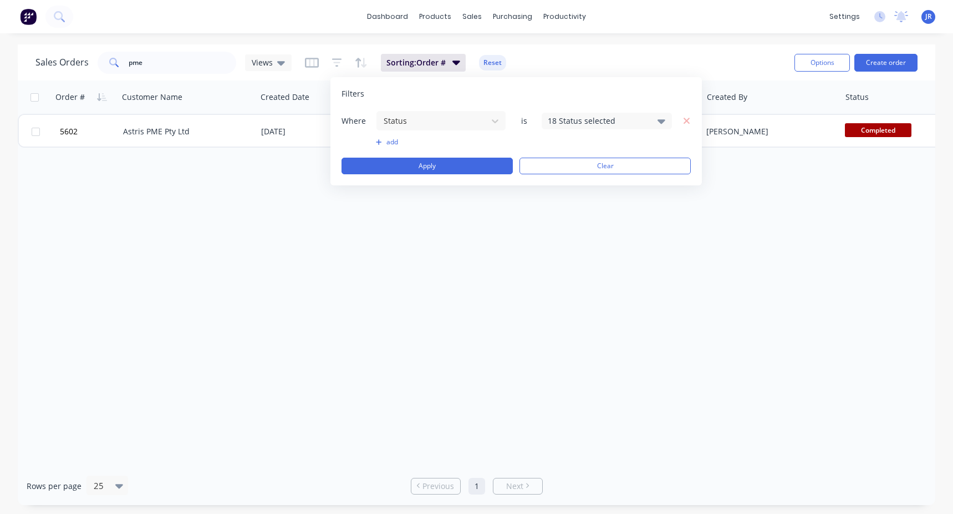
click at [575, 121] on div "18 Status selected" at bounding box center [598, 121] width 100 height 12
click at [560, 182] on div at bounding box center [560, 182] width 22 height 22
click at [465, 174] on div "Filters Where Status is 19 Status selected add Apply Clear" at bounding box center [517, 131] width 372 height 108
click at [450, 166] on button "Apply" at bounding box center [427, 166] width 171 height 17
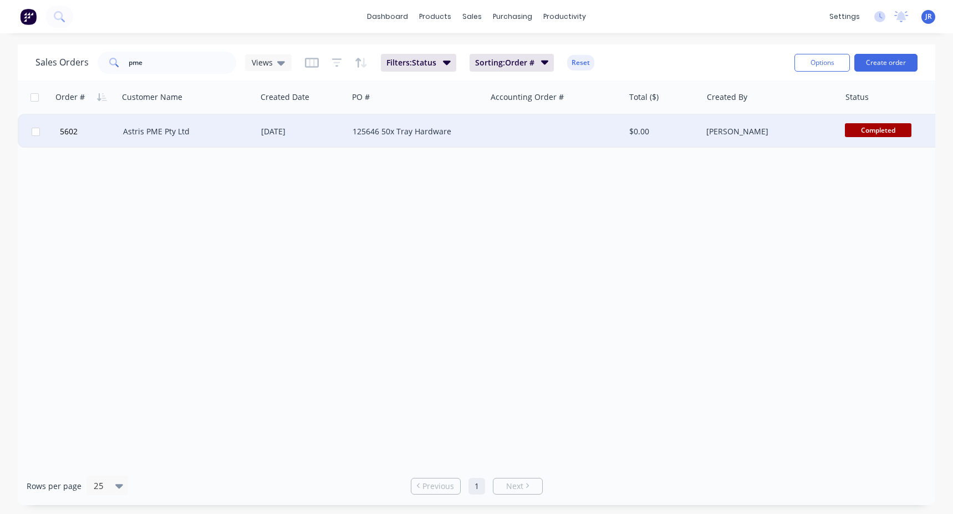
click at [160, 129] on div "Astris PME Pty Ltd" at bounding box center [184, 131] width 123 height 11
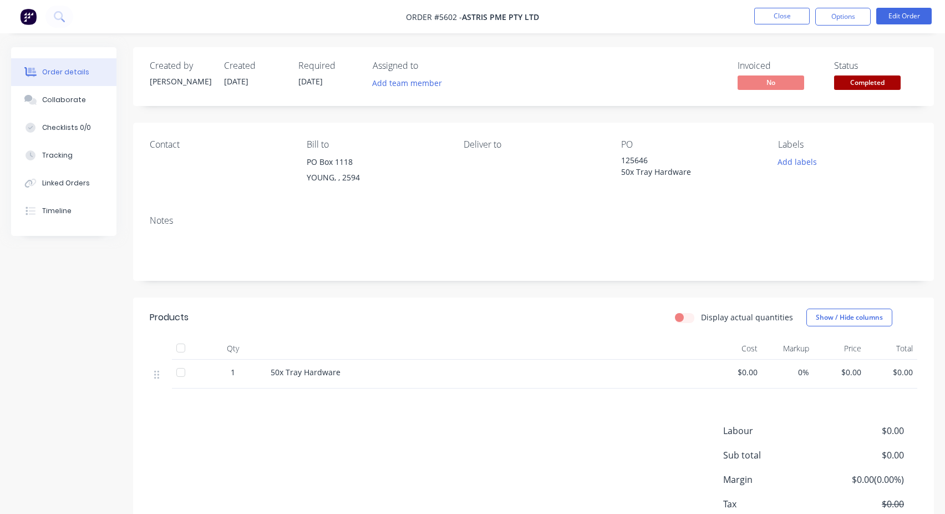
click at [486, 15] on span "Astris PME Pty Ltd" at bounding box center [500, 17] width 77 height 11
click at [791, 16] on button "Close" at bounding box center [781, 16] width 55 height 17
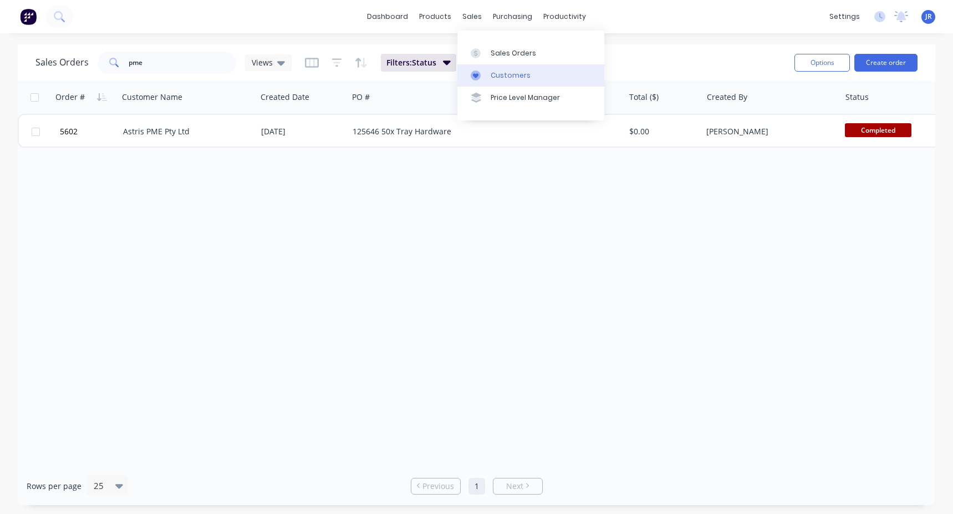
click at [494, 77] on div "Customers" at bounding box center [511, 75] width 40 height 10
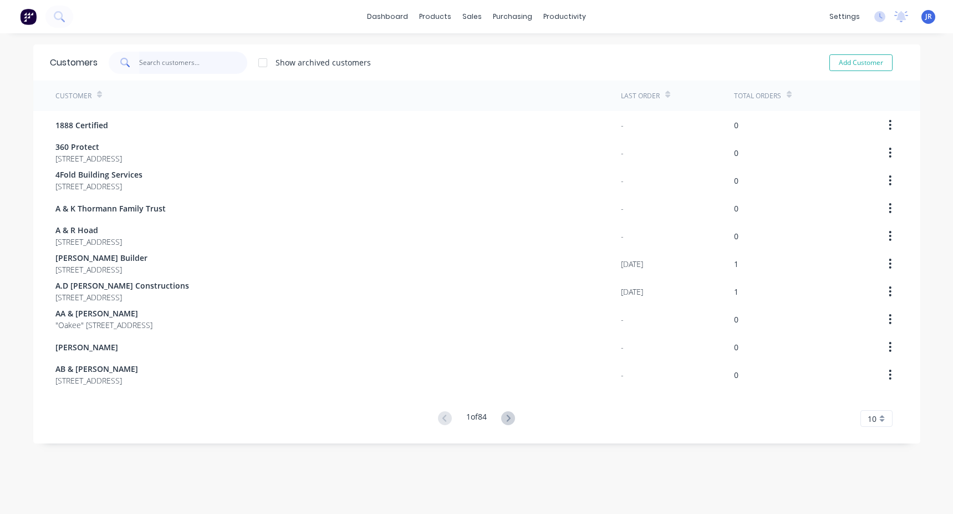
click at [159, 59] on input "text" at bounding box center [193, 63] width 108 height 22
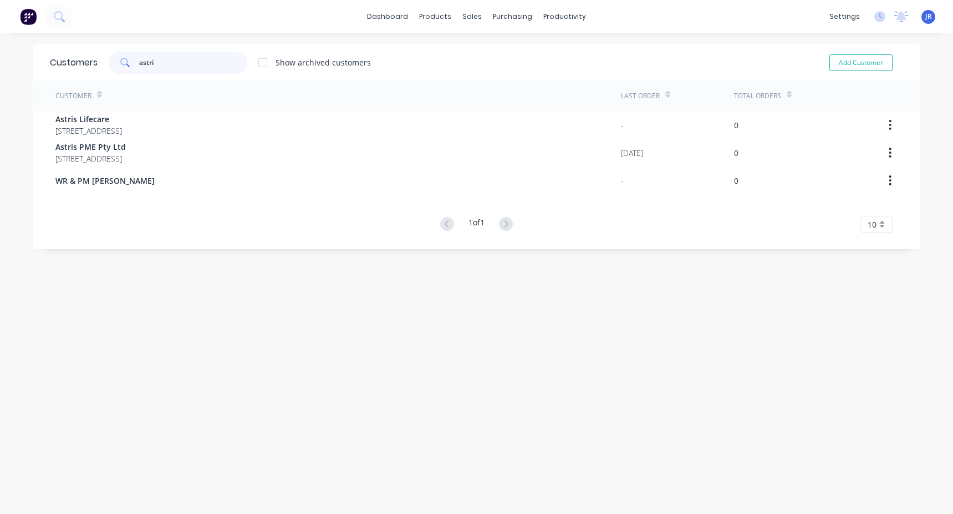
type input "astris"
